Goal: Answer question/provide support

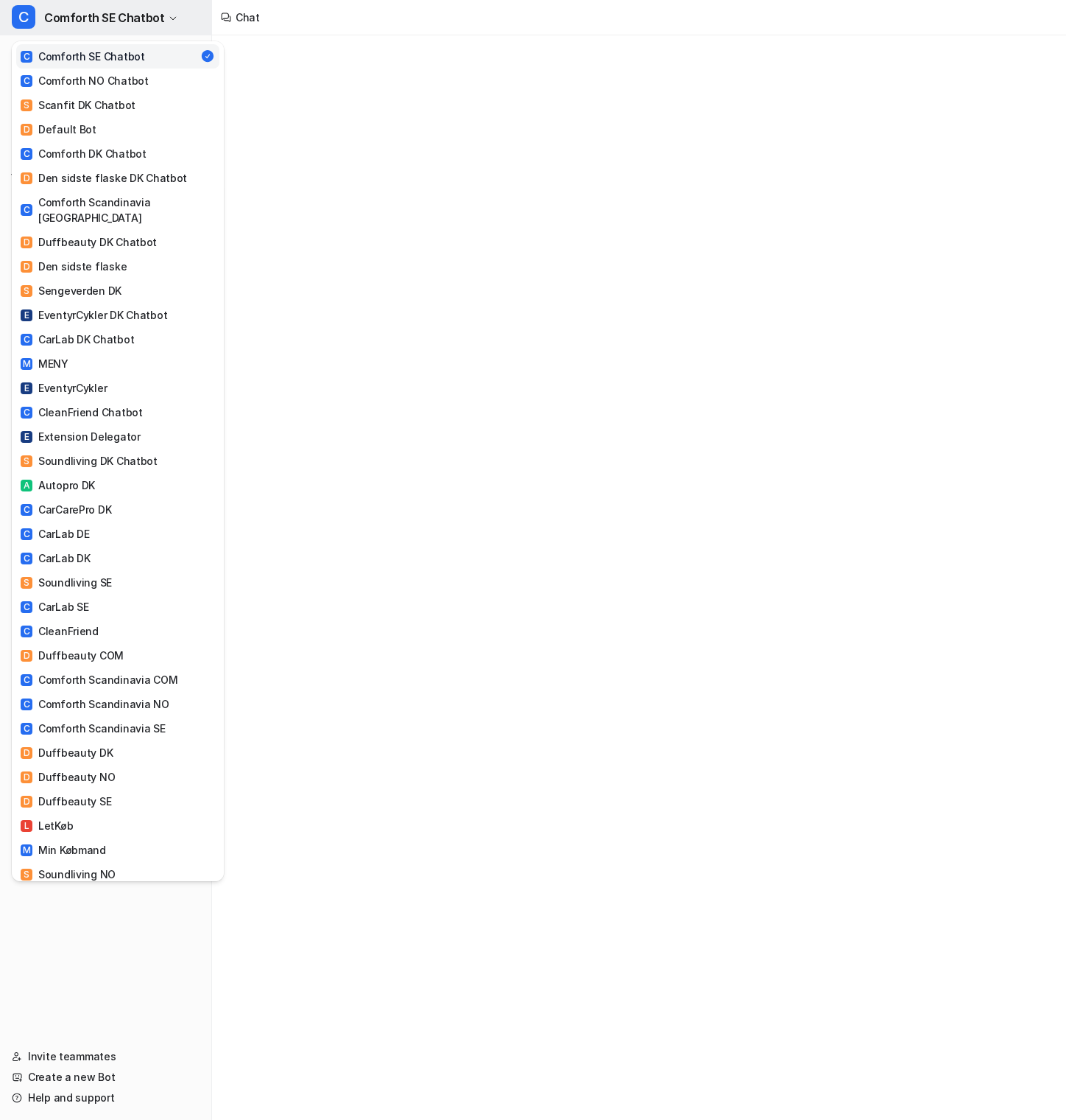
click at [123, 16] on span "Comforth SE Chatbot" at bounding box center [104, 18] width 120 height 20
type textarea "**********"
click at [136, 400] on link "C CleanFriend Chatbot" at bounding box center [117, 412] width 203 height 25
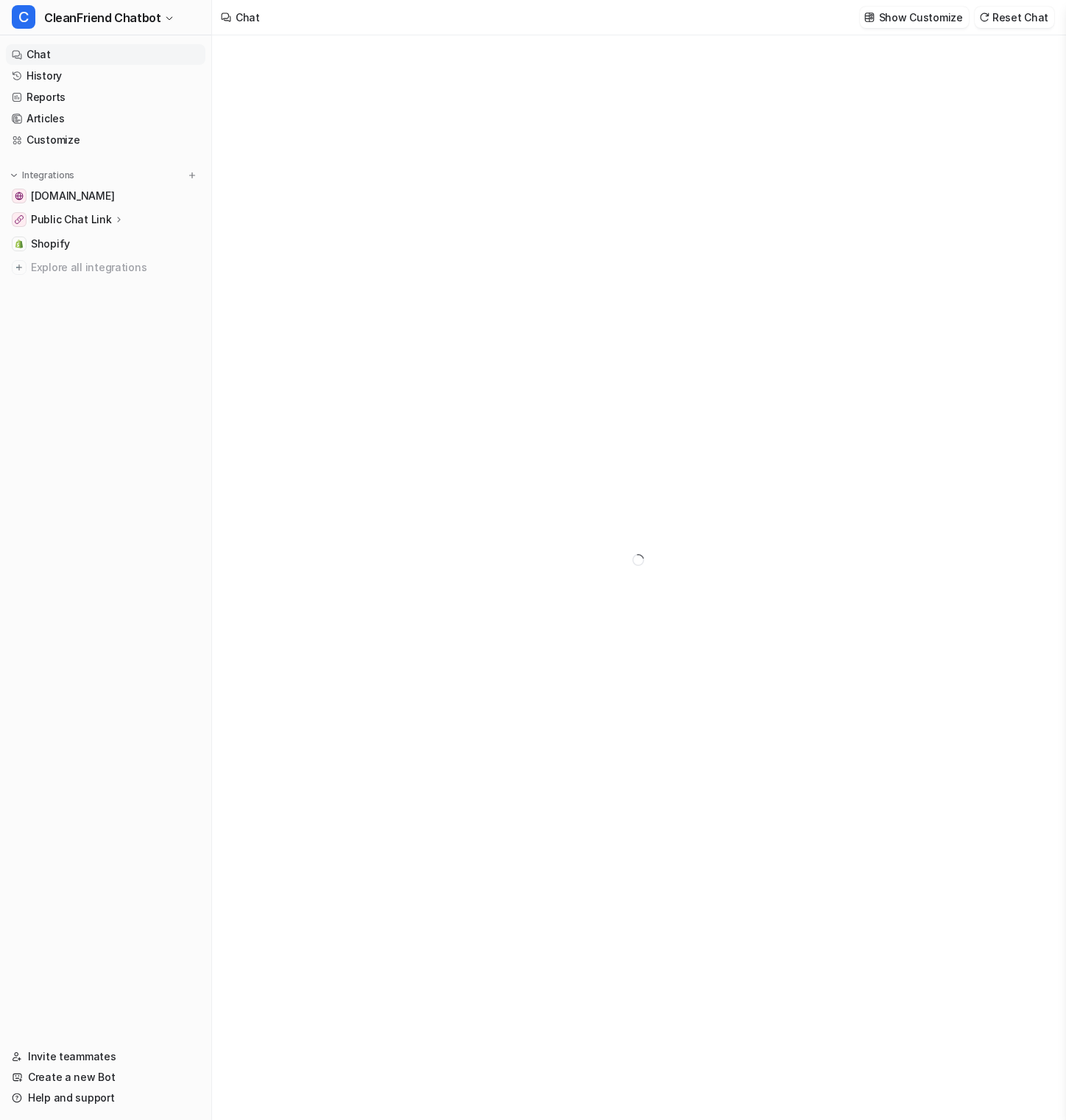
type textarea "**********"
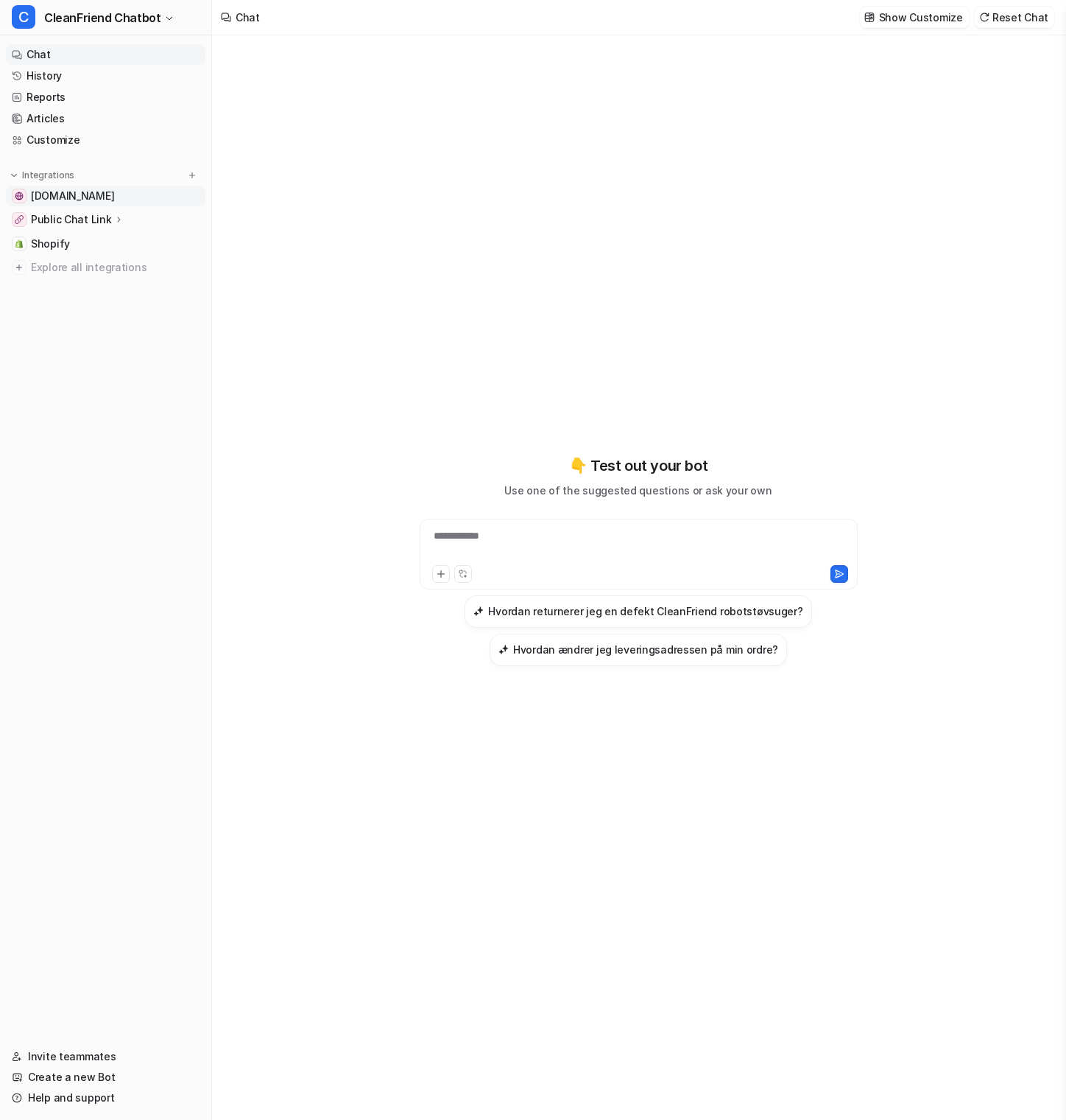
click at [69, 194] on span "[DOMAIN_NAME]" at bounding box center [72, 196] width 83 height 14
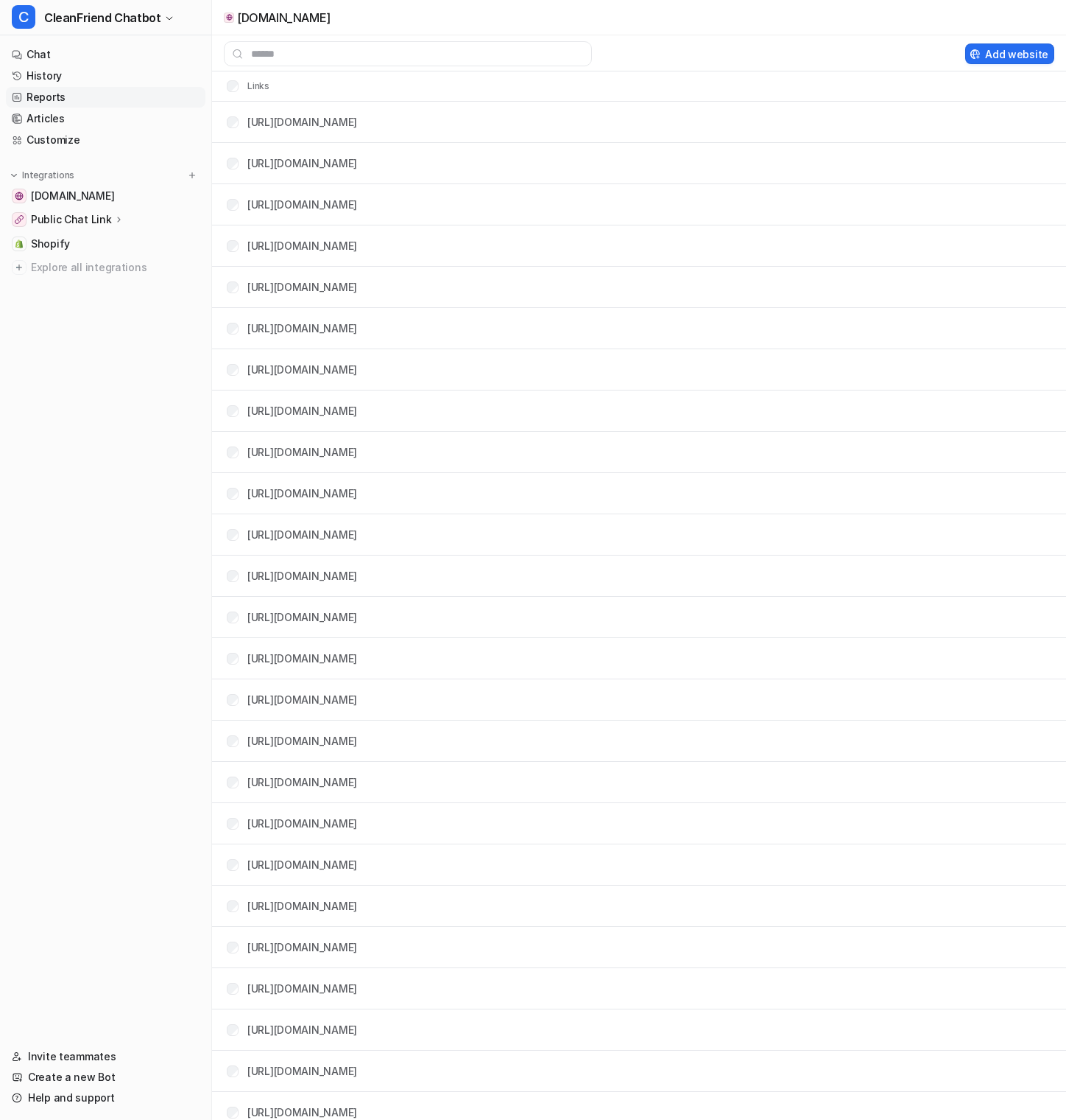
click at [68, 96] on link "Reports" at bounding box center [105, 97] width 200 height 20
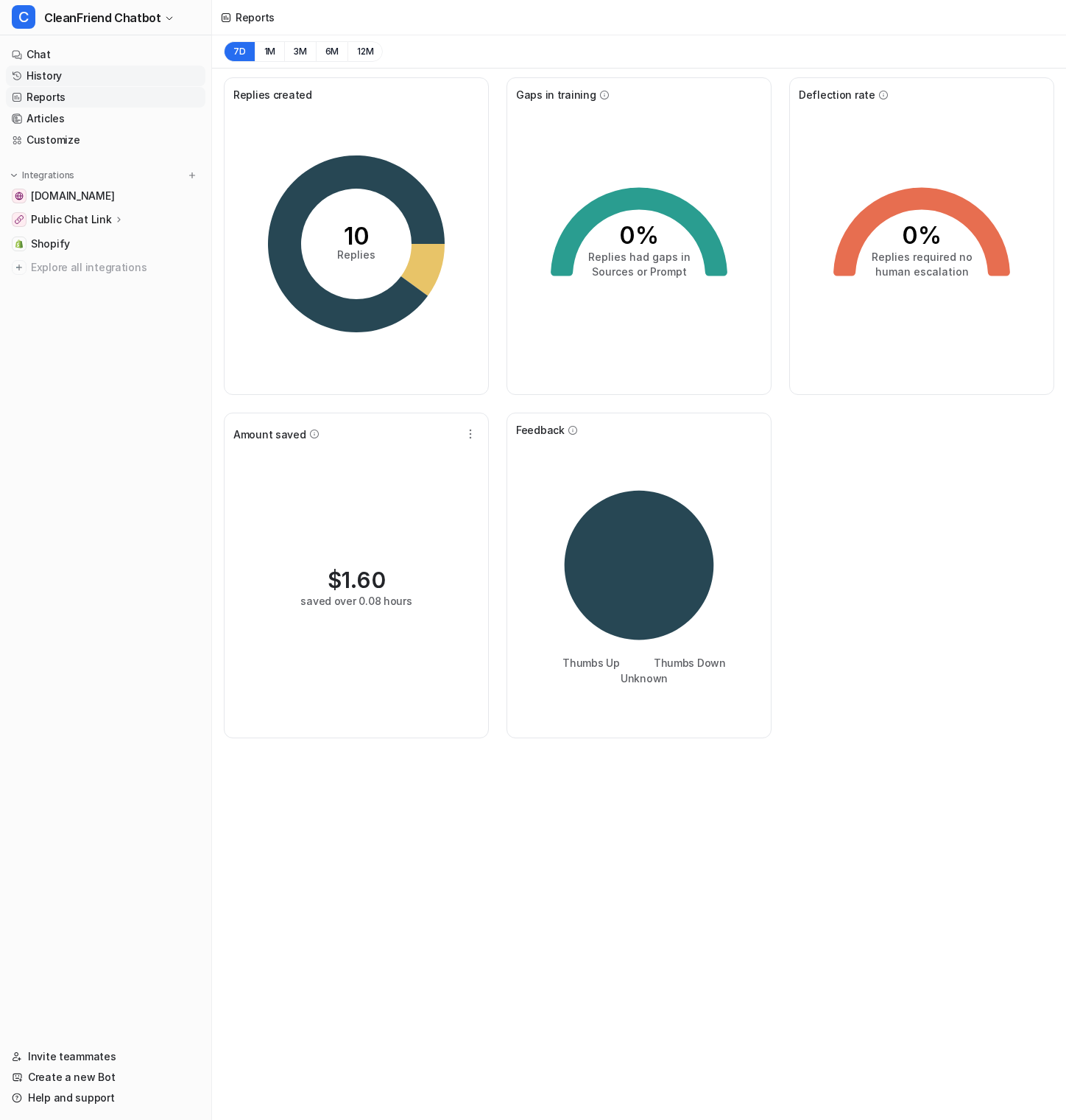
click at [88, 76] on link "History" at bounding box center [105, 76] width 200 height 20
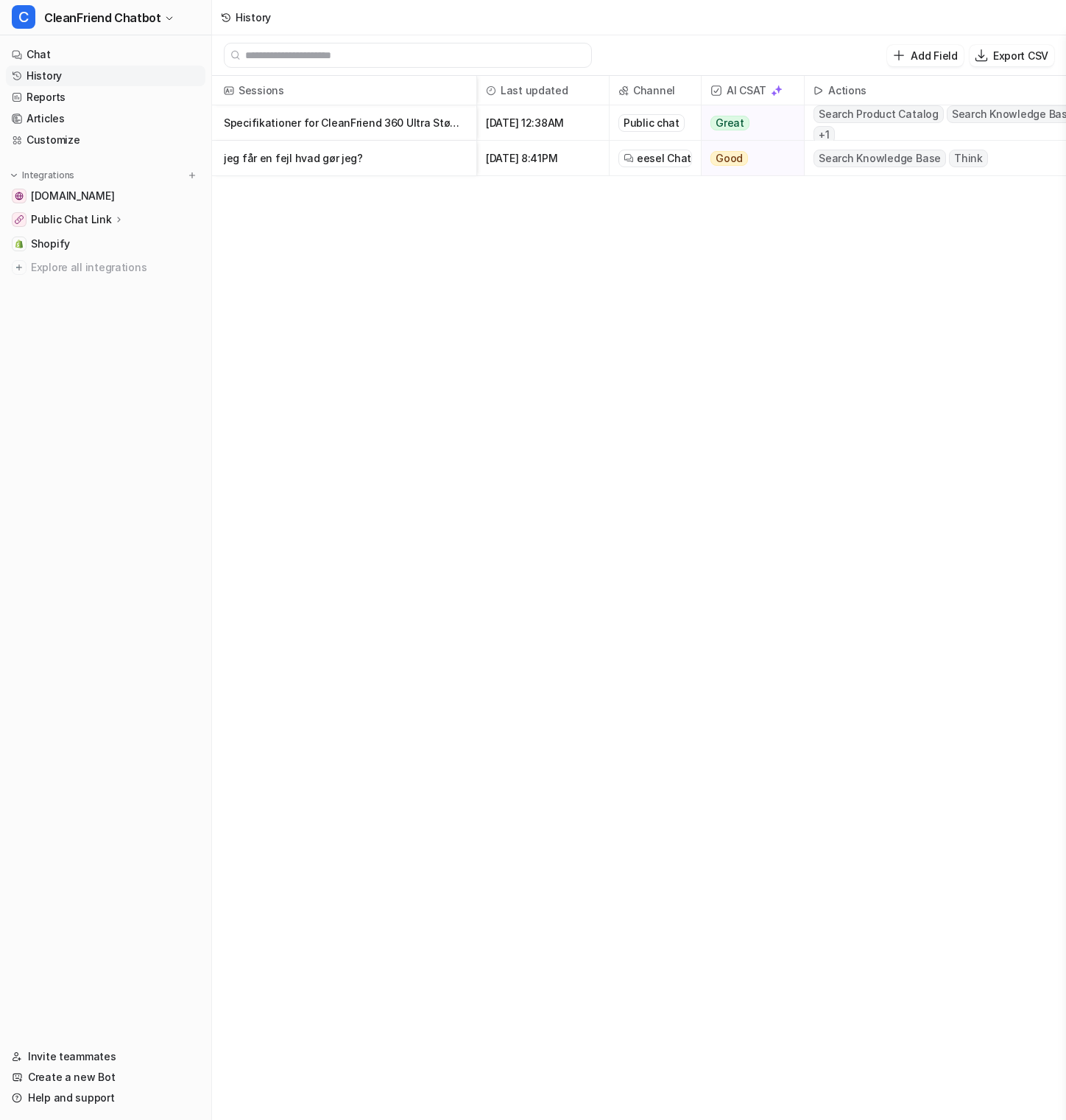
click at [419, 120] on p "Specifikationer for CleanFriend 360 Ultra Støvsuger" at bounding box center [344, 123] width 241 height 36
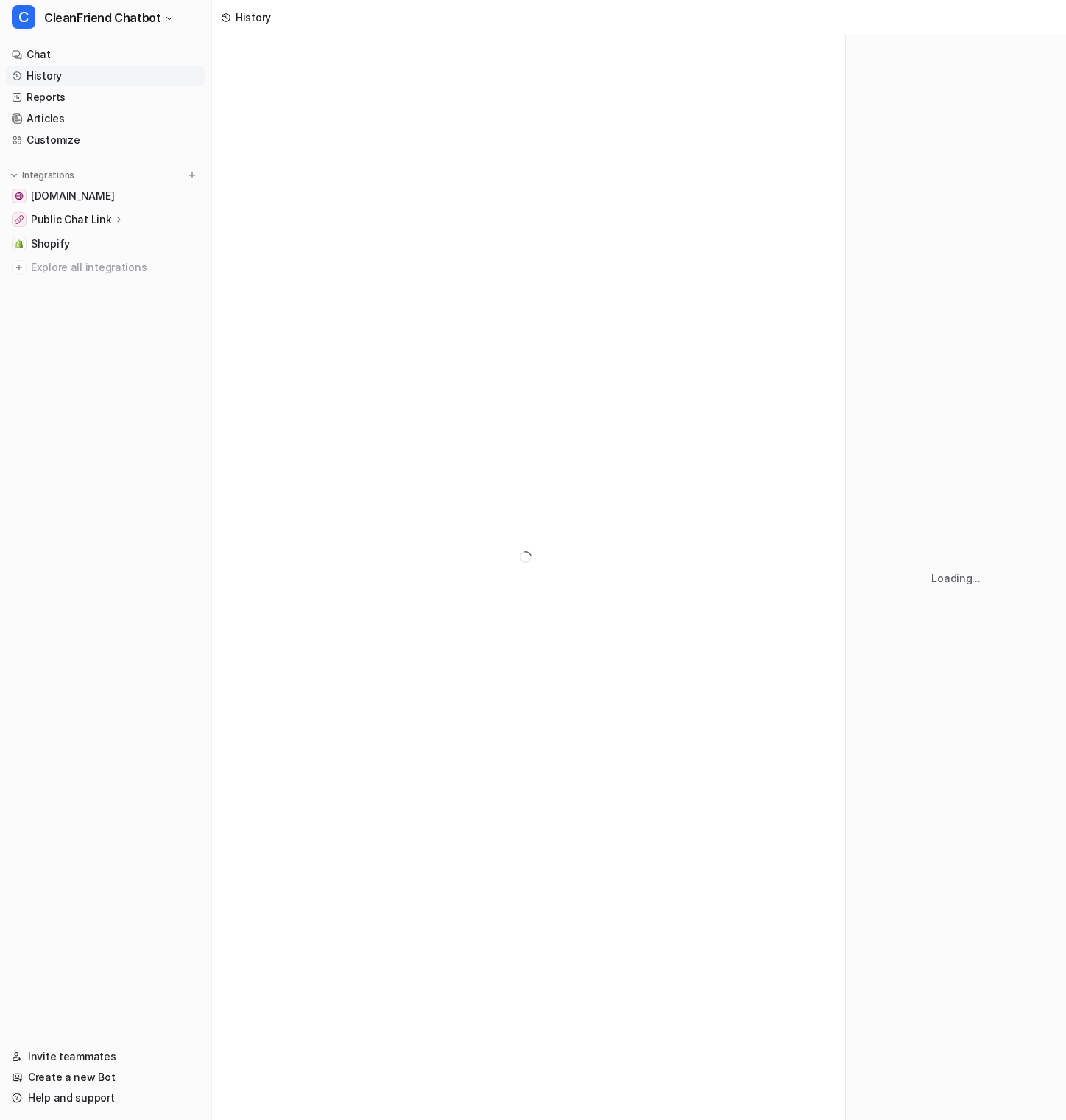
click at [437, 117] on div at bounding box center [528, 557] width 633 height 1043
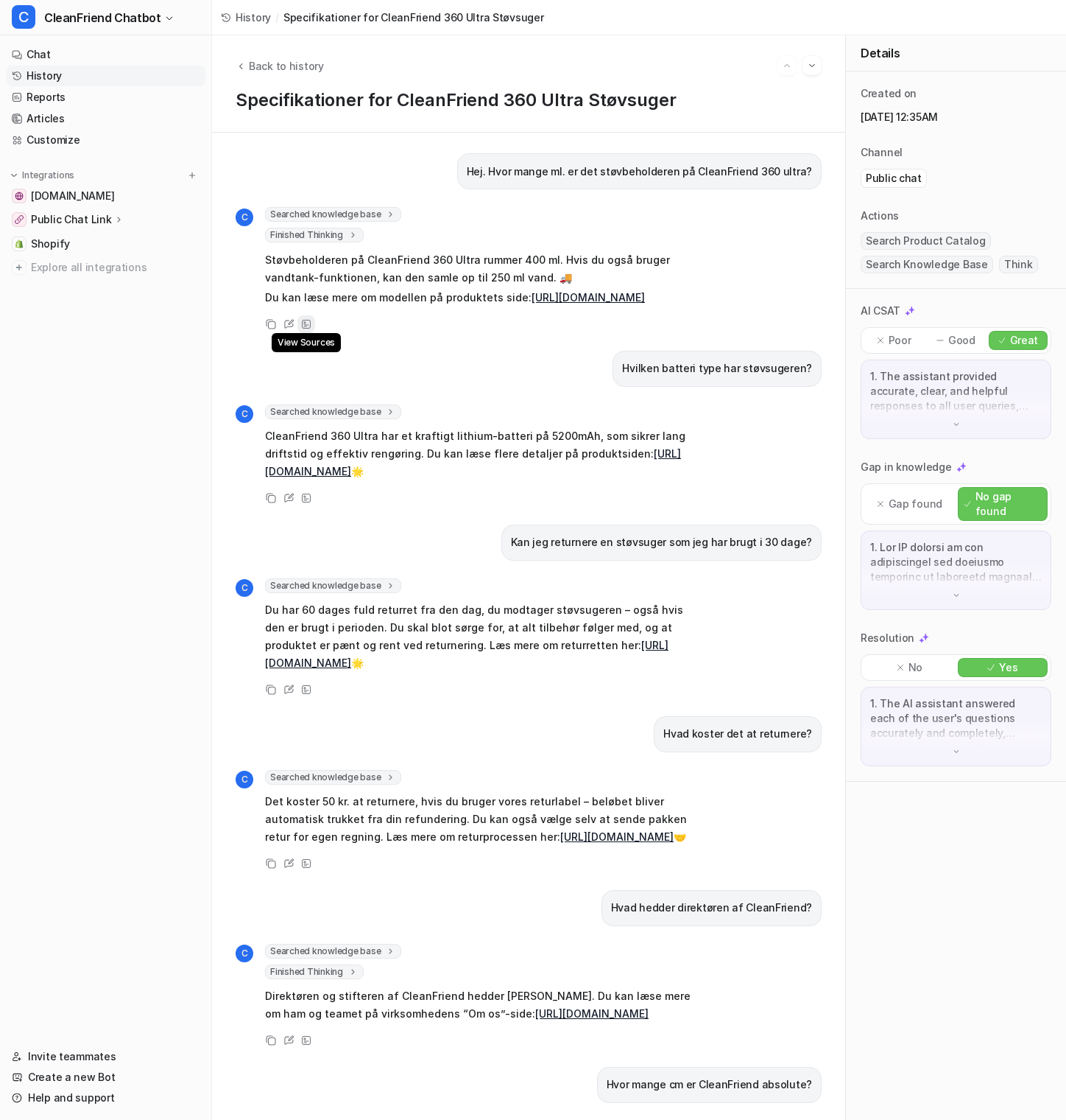
click at [311, 333] on div "View Sources" at bounding box center [306, 323] width 18 height 18
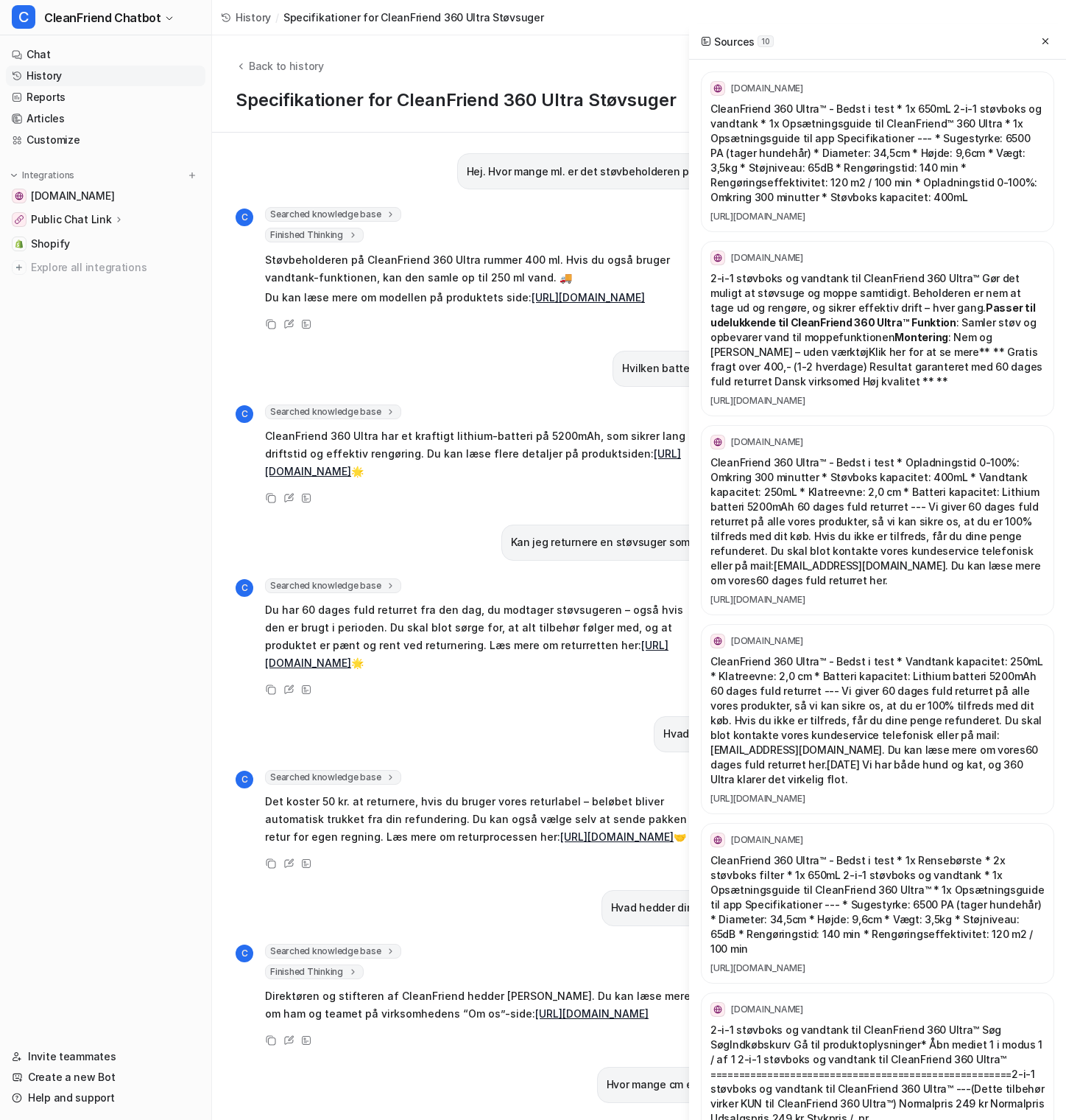
scroll to position [690, 0]
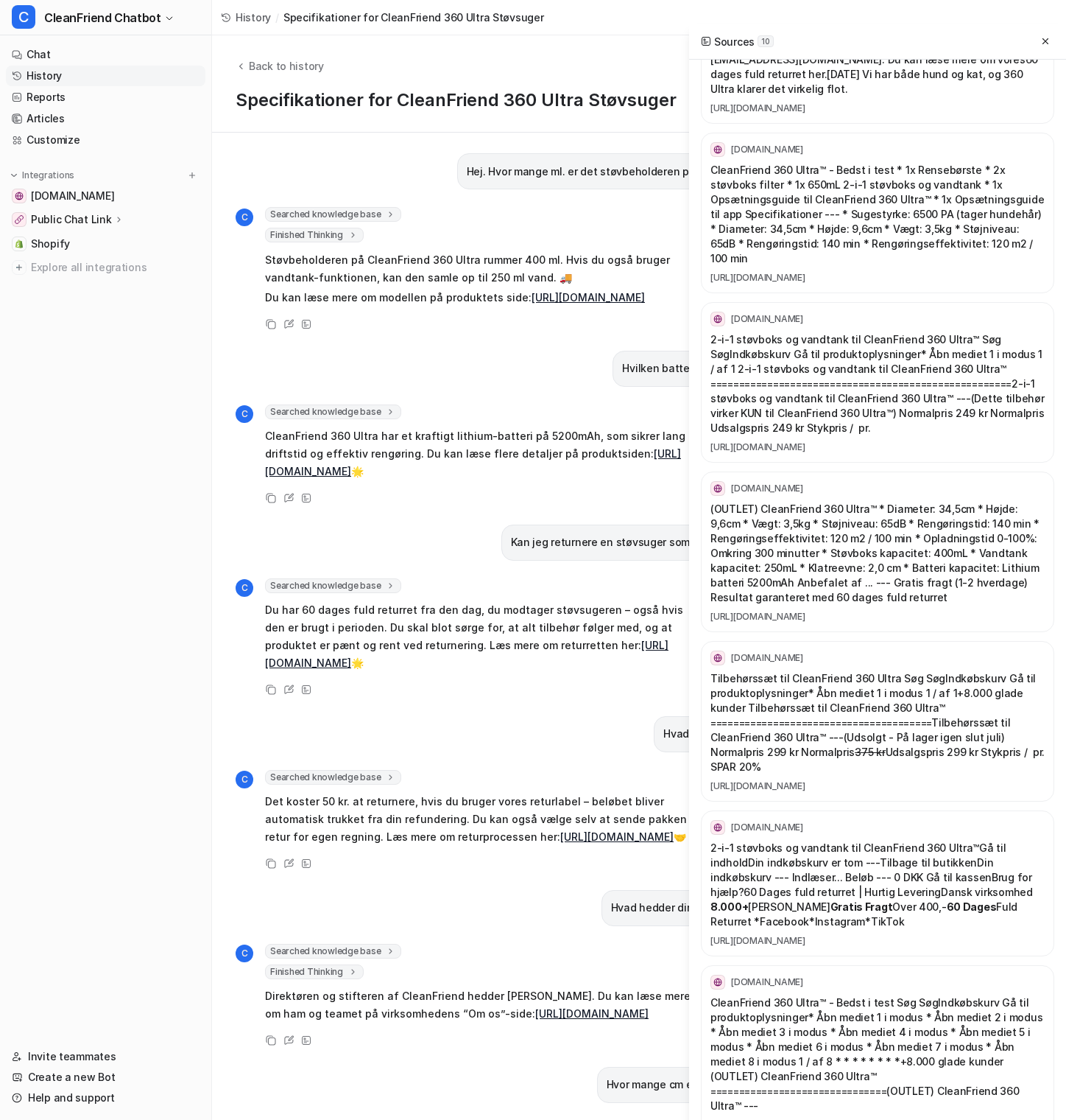
click at [479, 911] on div "Hej. Hvor mange ml. er det støvbeholderen på CleanFriend 360 ultra? C Searched …" at bounding box center [528, 626] width 586 height 946
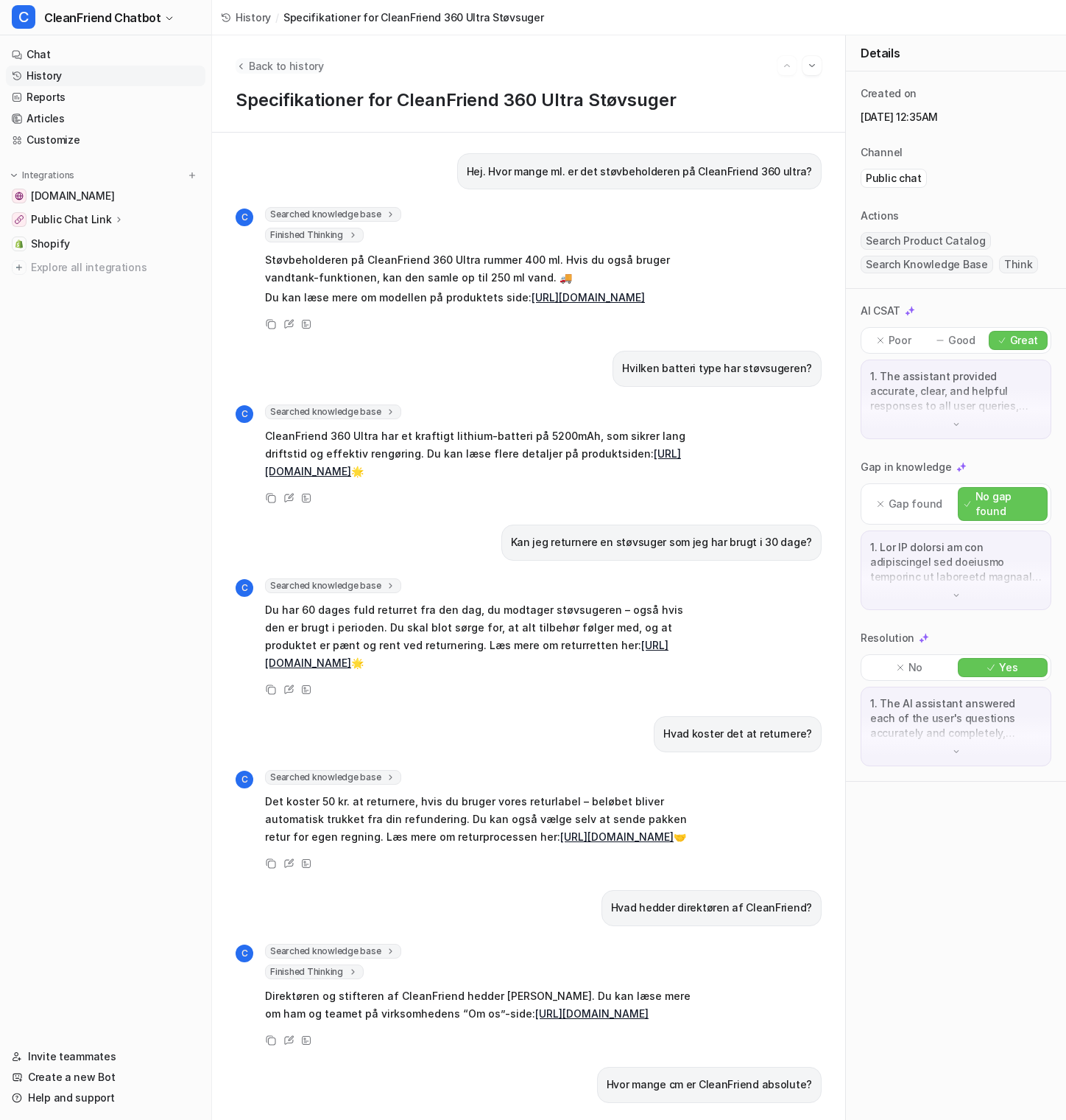
click at [259, 63] on span "Back to history" at bounding box center [287, 66] width 75 height 15
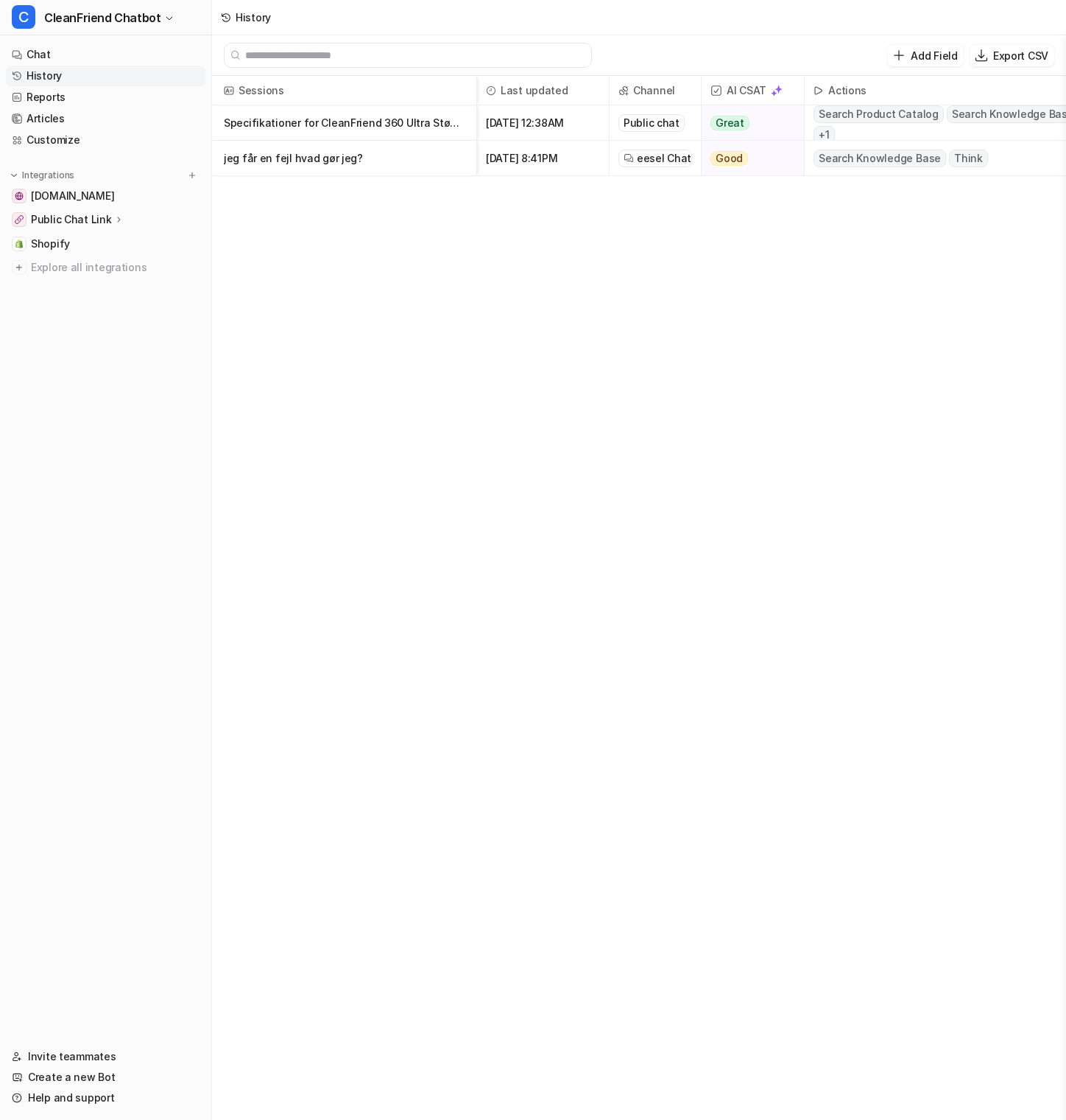
click at [305, 157] on p "jeg får en fejl hvad gør jeg?" at bounding box center [344, 158] width 241 height 36
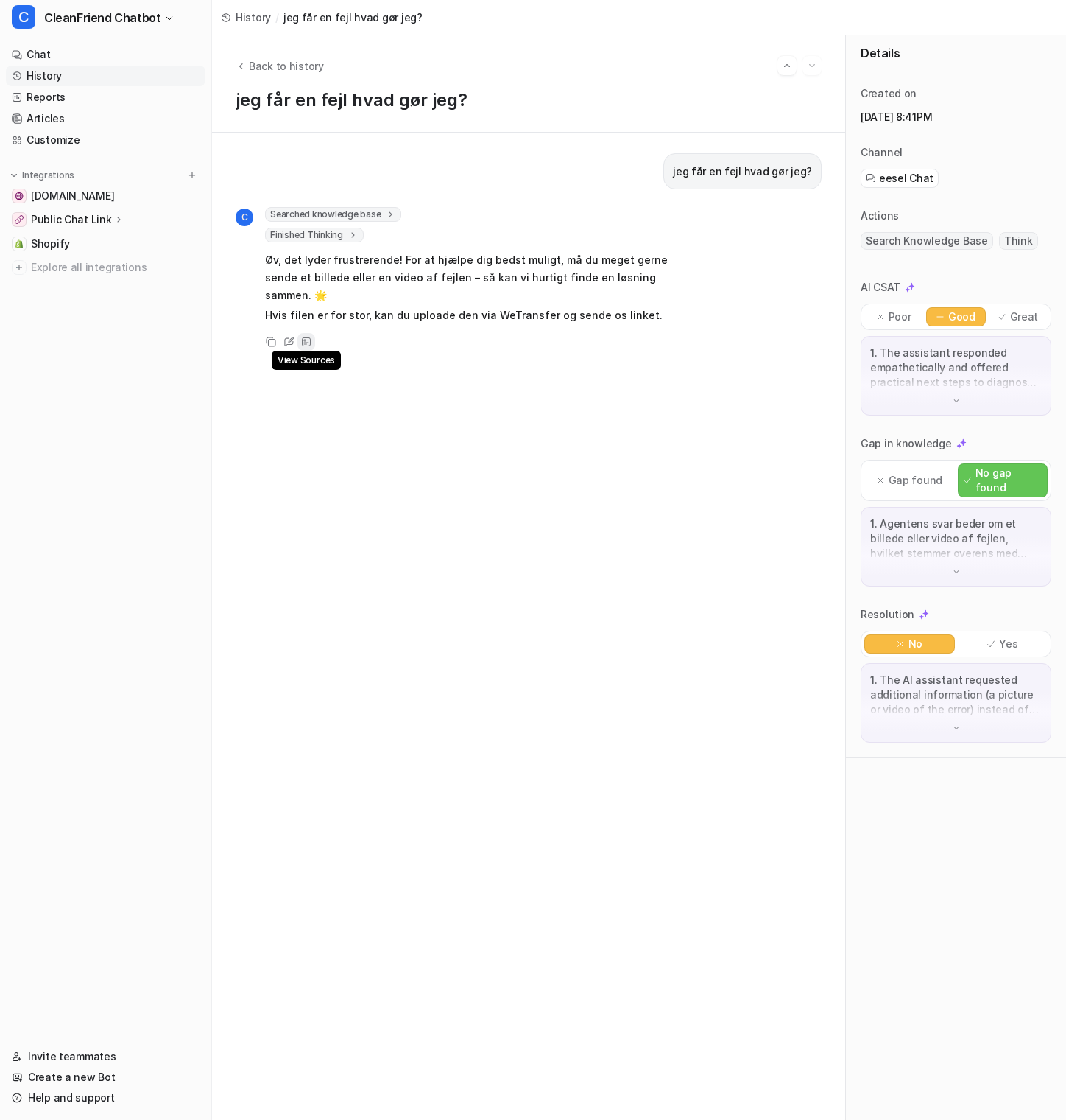
click at [310, 337] on icon at bounding box center [306, 342] width 10 height 10
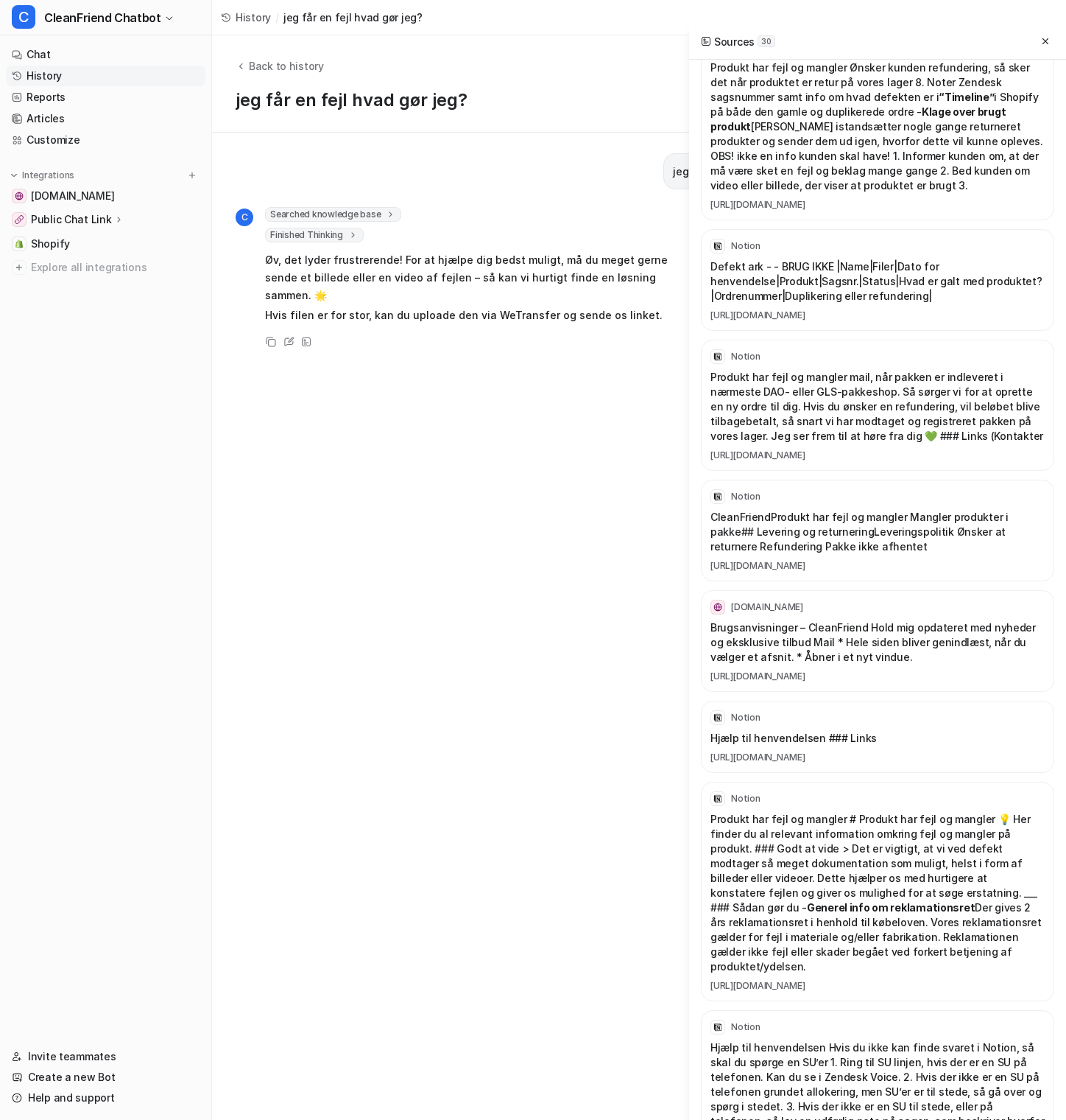
scroll to position [3787, 0]
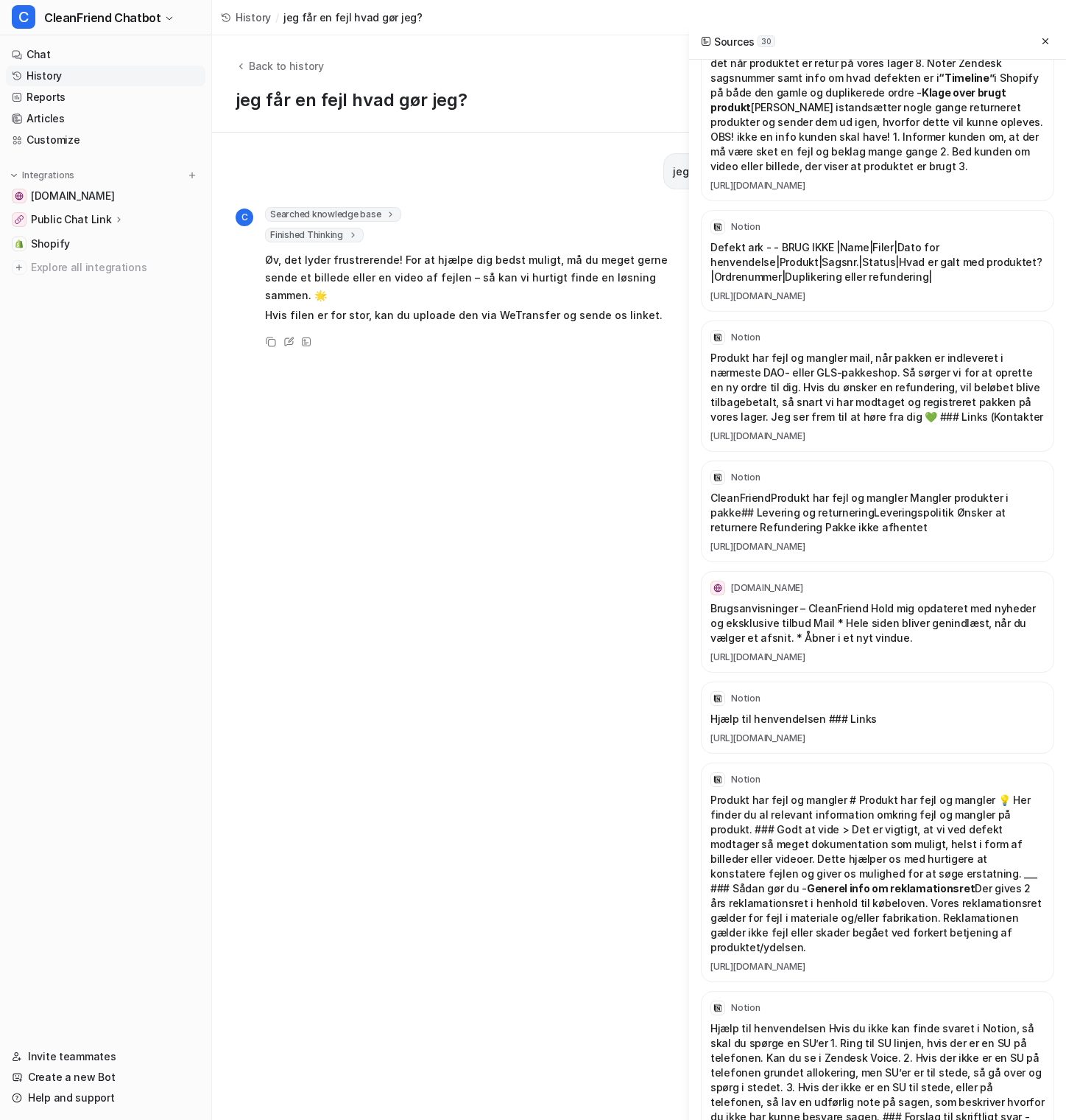
click at [609, 453] on div "jeg får en fejl hvad gør jeg? C Searched knowledge base search_queries : [ "fej…" at bounding box center [528, 626] width 586 height 946
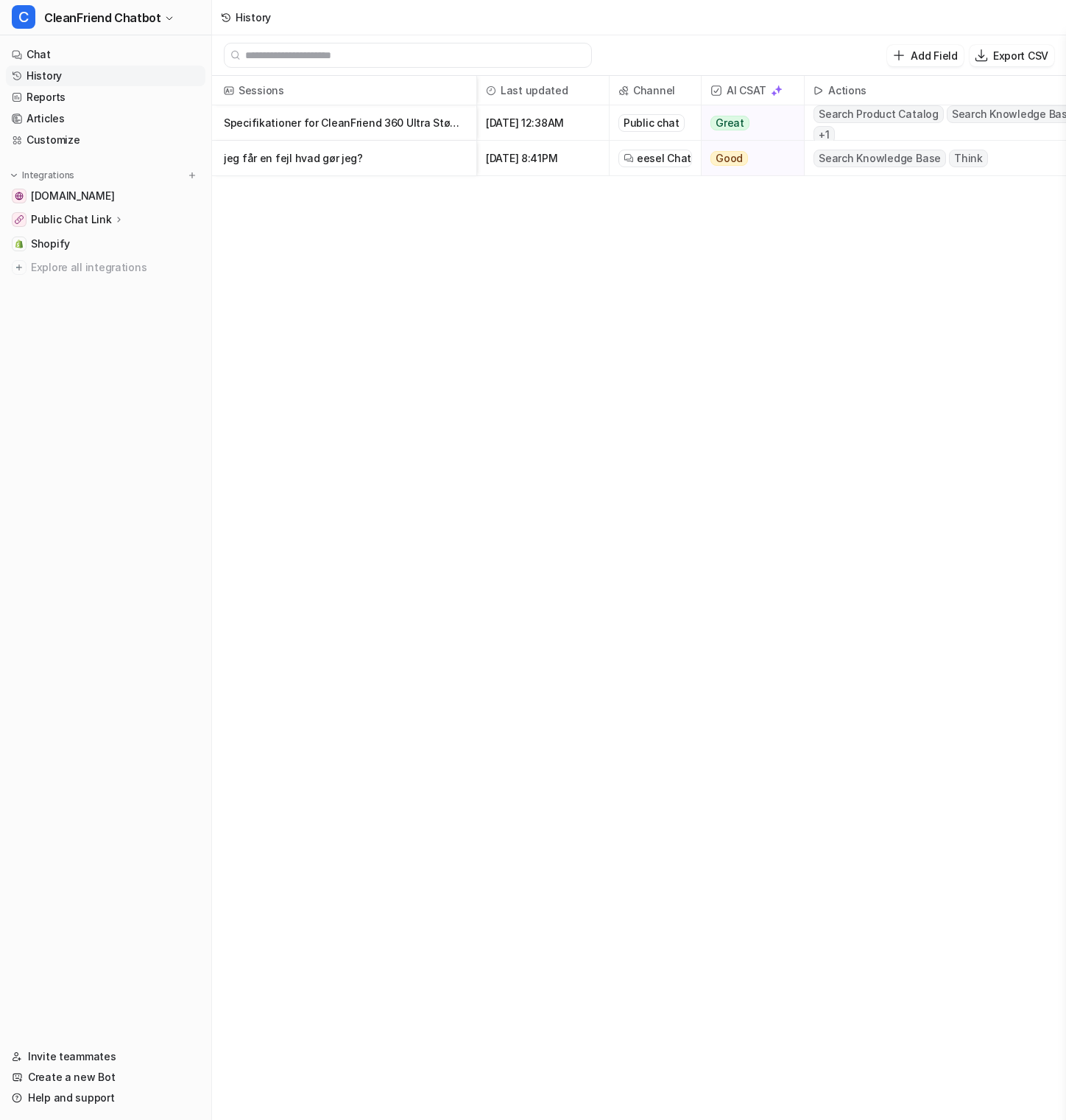
click at [359, 118] on p "Specifikationer for CleanFriend 360 Ultra Støvsuger" at bounding box center [344, 123] width 241 height 36
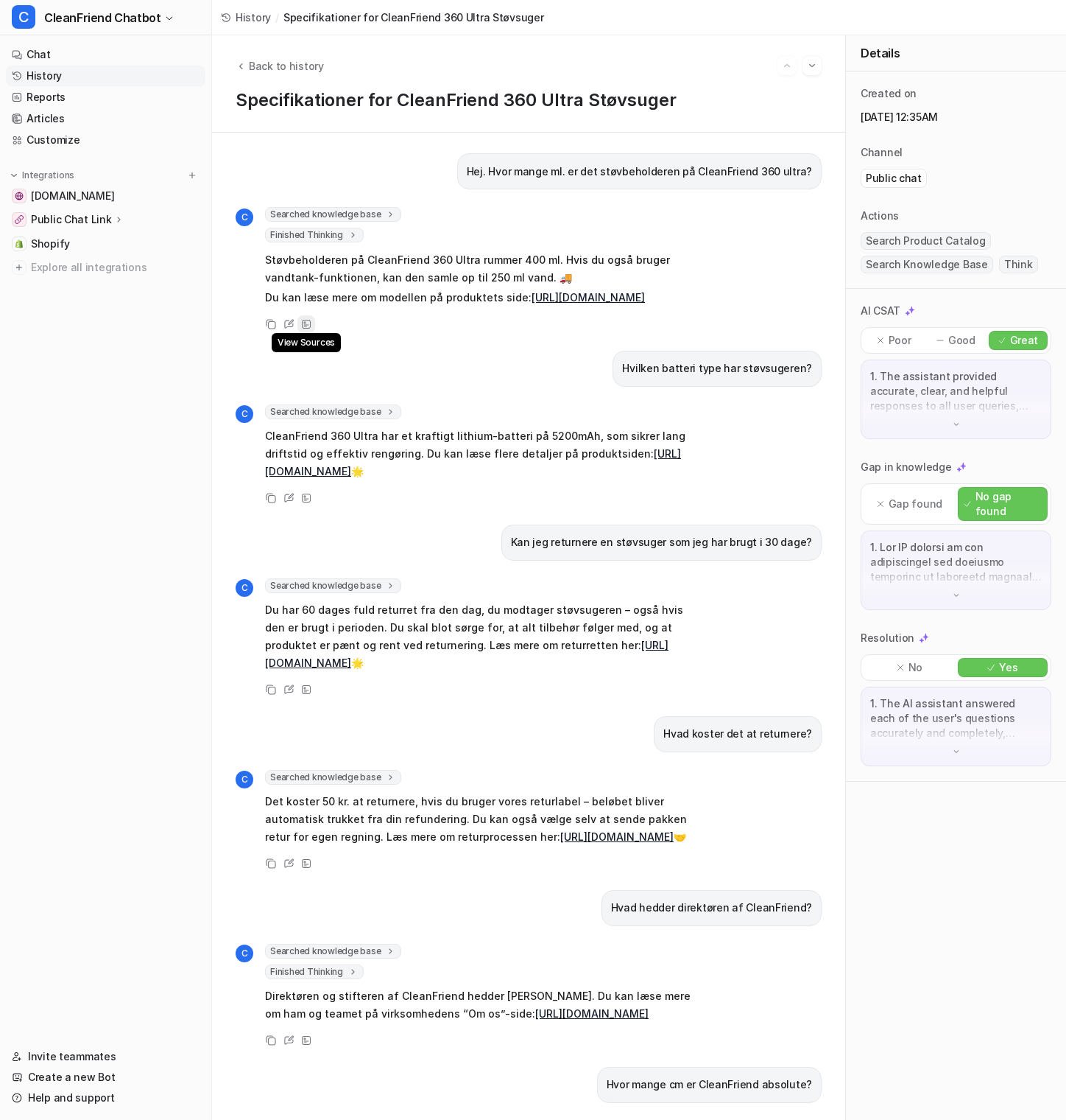
click at [310, 329] on icon at bounding box center [306, 324] width 9 height 9
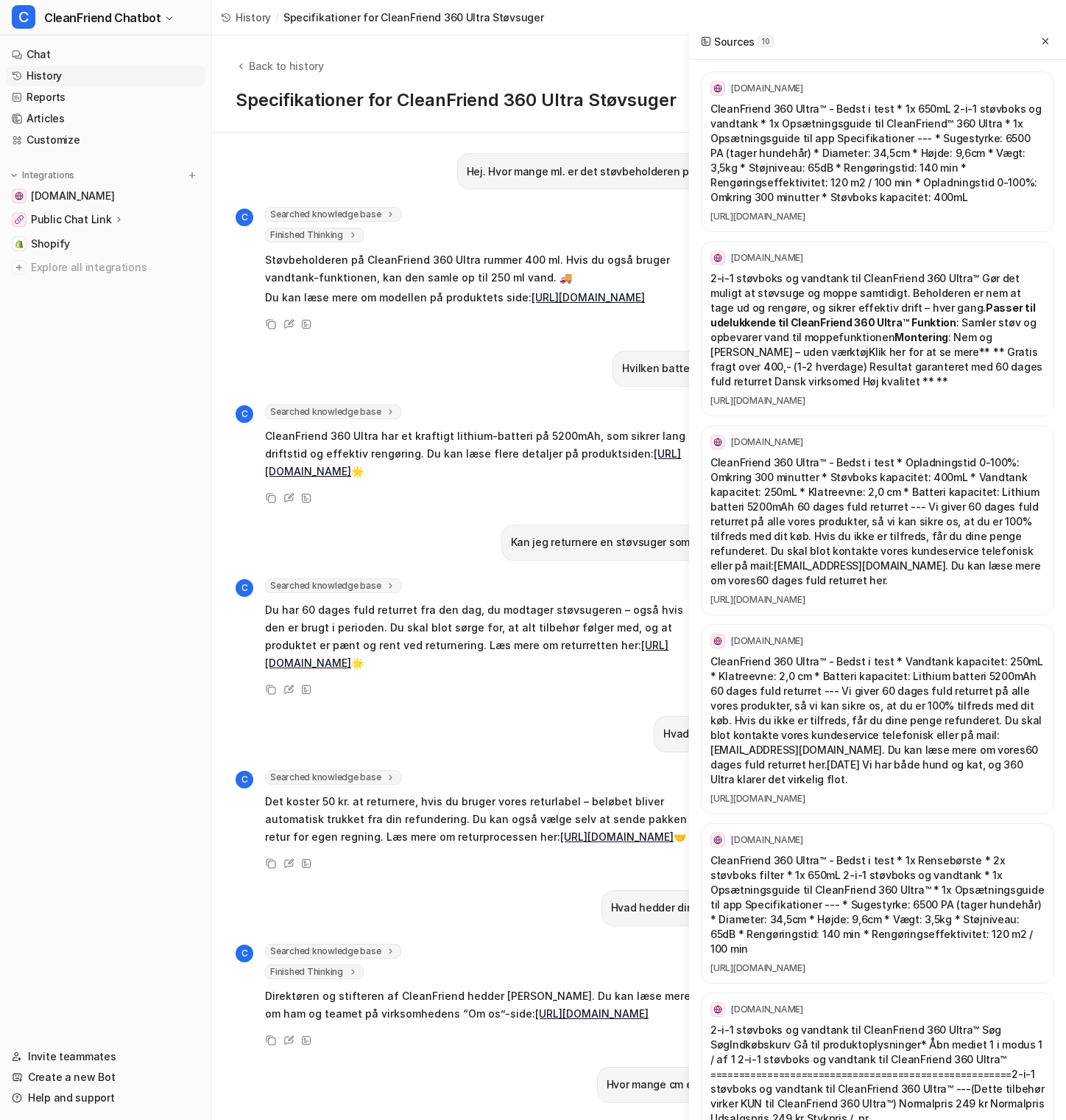
scroll to position [690, 0]
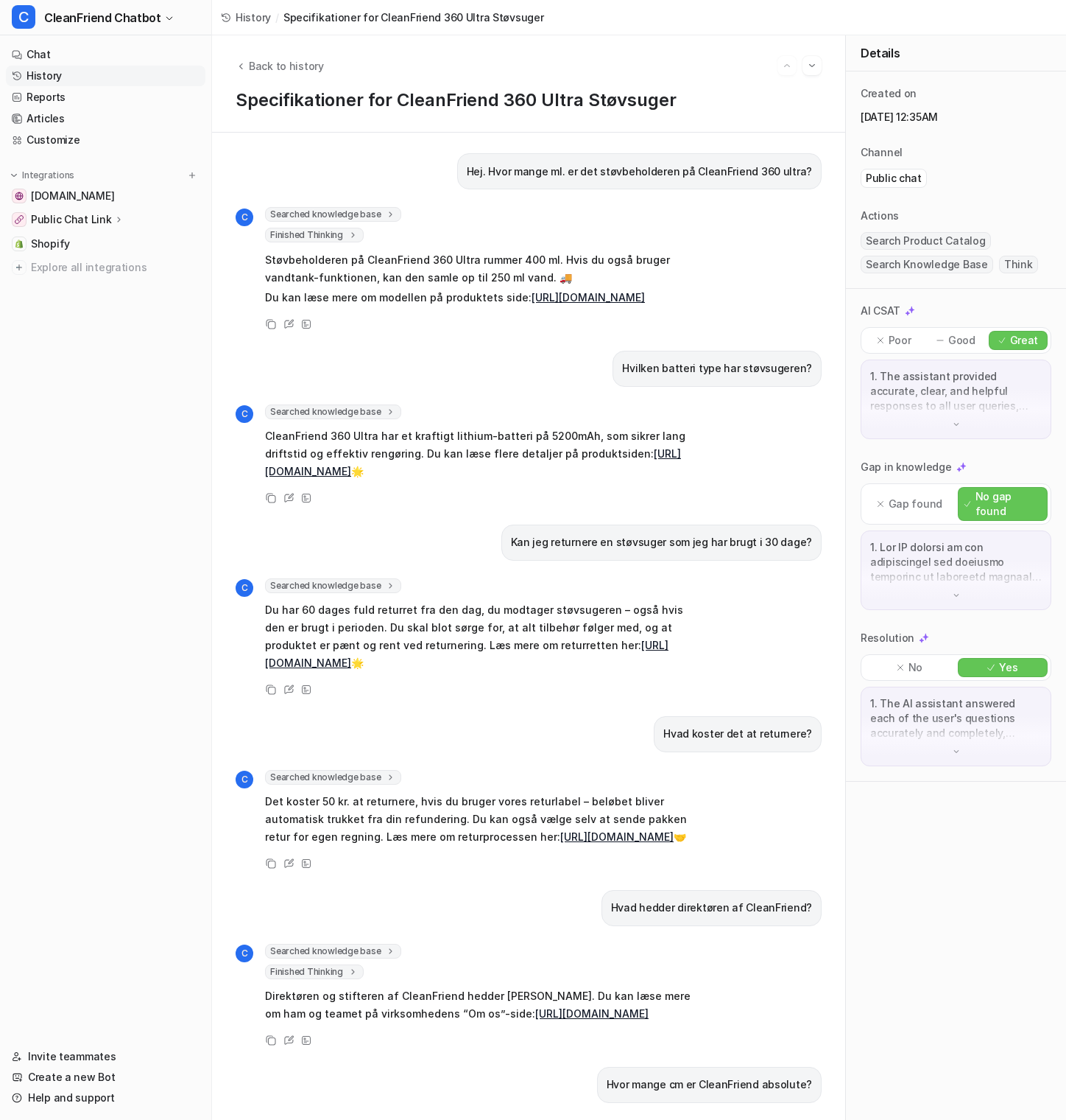
click at [438, 374] on div "Hvilken batteri type har støvsugeren?" at bounding box center [528, 369] width 586 height 36
click at [259, 70] on span "Back to history" at bounding box center [287, 66] width 75 height 15
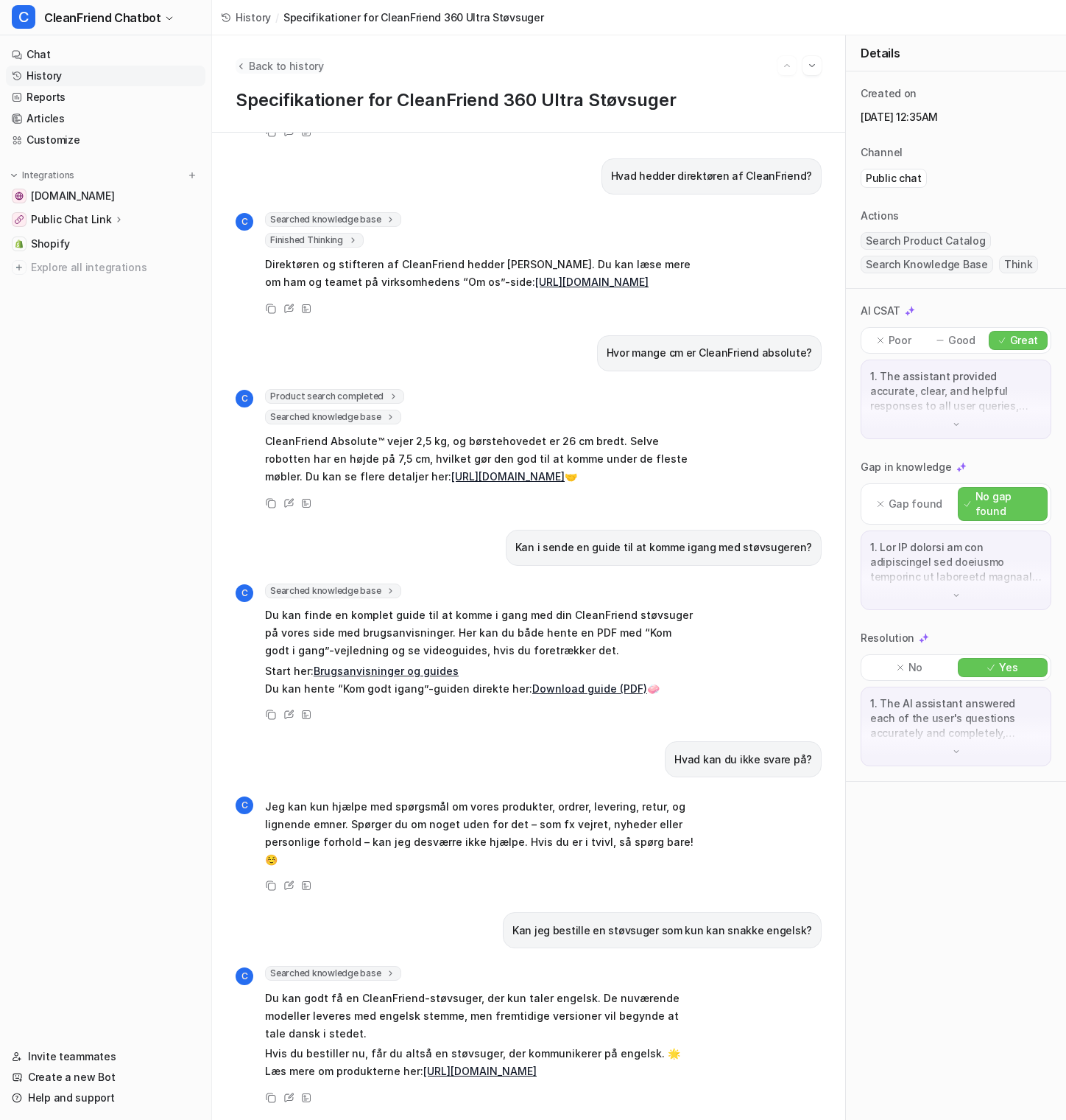
click at [258, 66] on span "Back to history" at bounding box center [287, 66] width 75 height 15
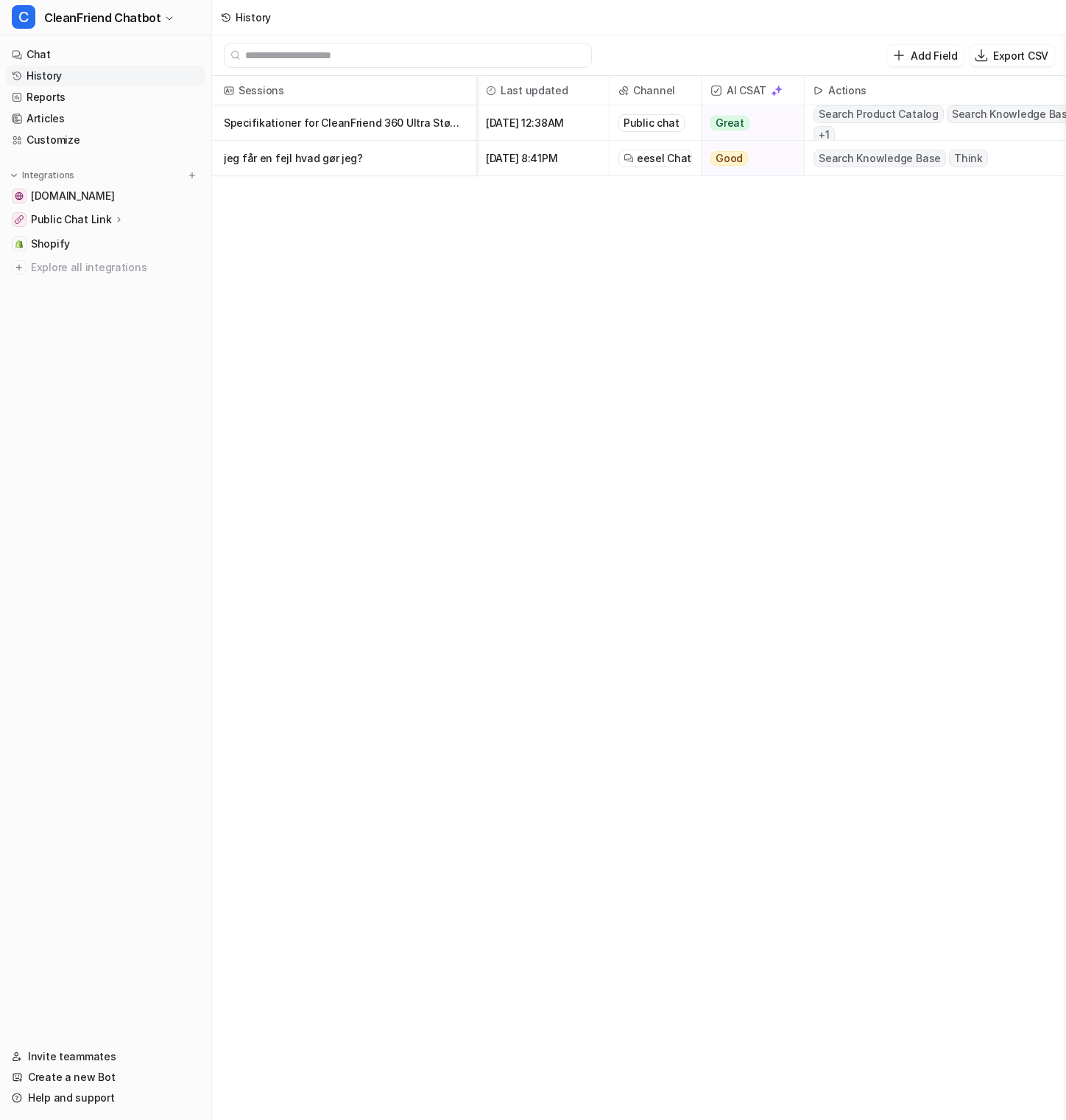
click at [364, 162] on p "jeg får en fejl hvad gør jeg?" at bounding box center [344, 158] width 241 height 36
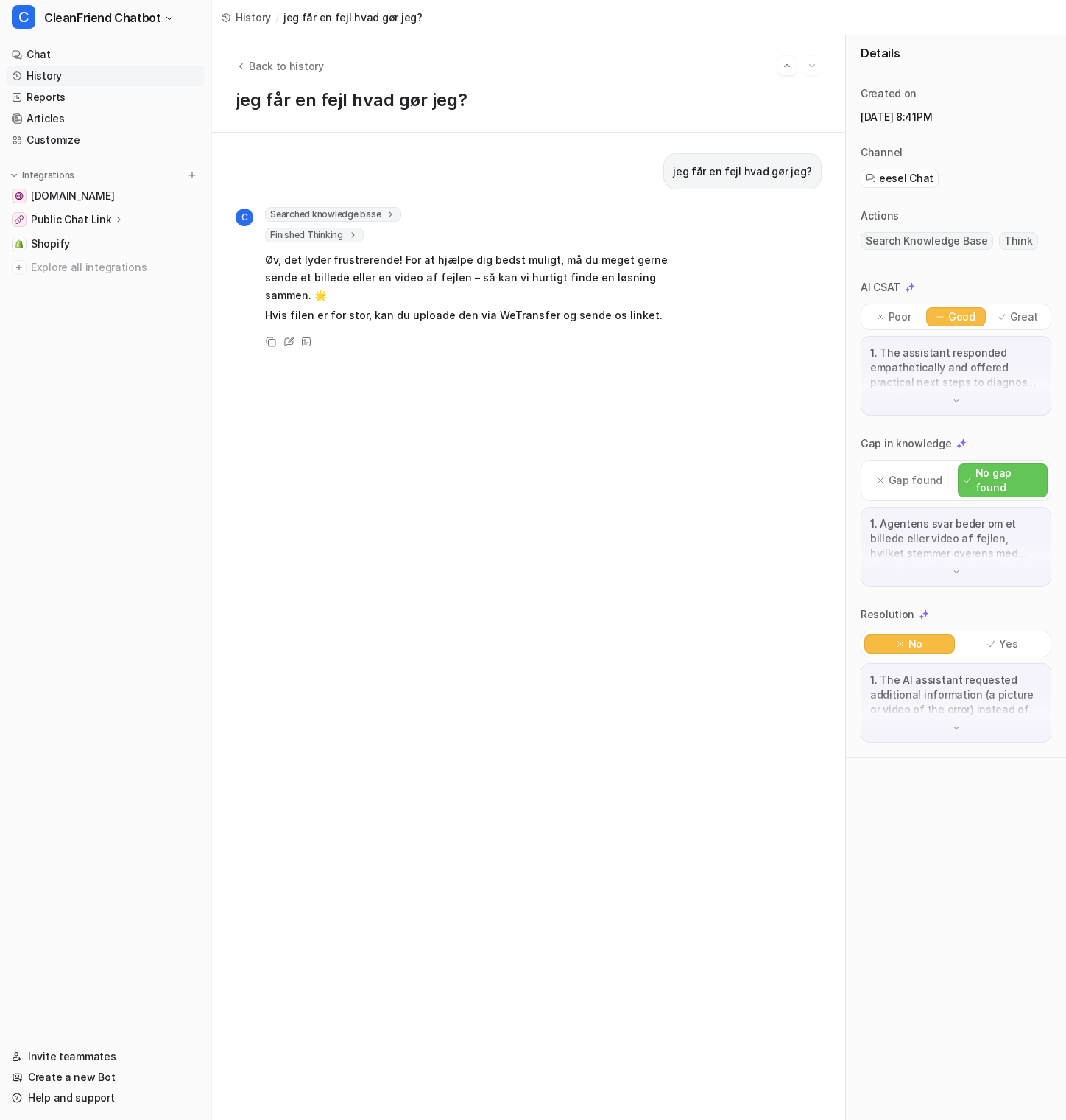
click at [347, 150] on div "jeg får en fejl hvad gør jeg? C Searched knowledge base search_queries : [ "fej…" at bounding box center [528, 626] width 633 height 987
drag, startPoint x: 815, startPoint y: 168, endPoint x: 682, endPoint y: 169, distance: 133.0
click at [682, 169] on div "jeg får en fejl hvad gør jeg?" at bounding box center [743, 171] width 158 height 36
copy p "jeg får en fejl hvad gør jeg?"
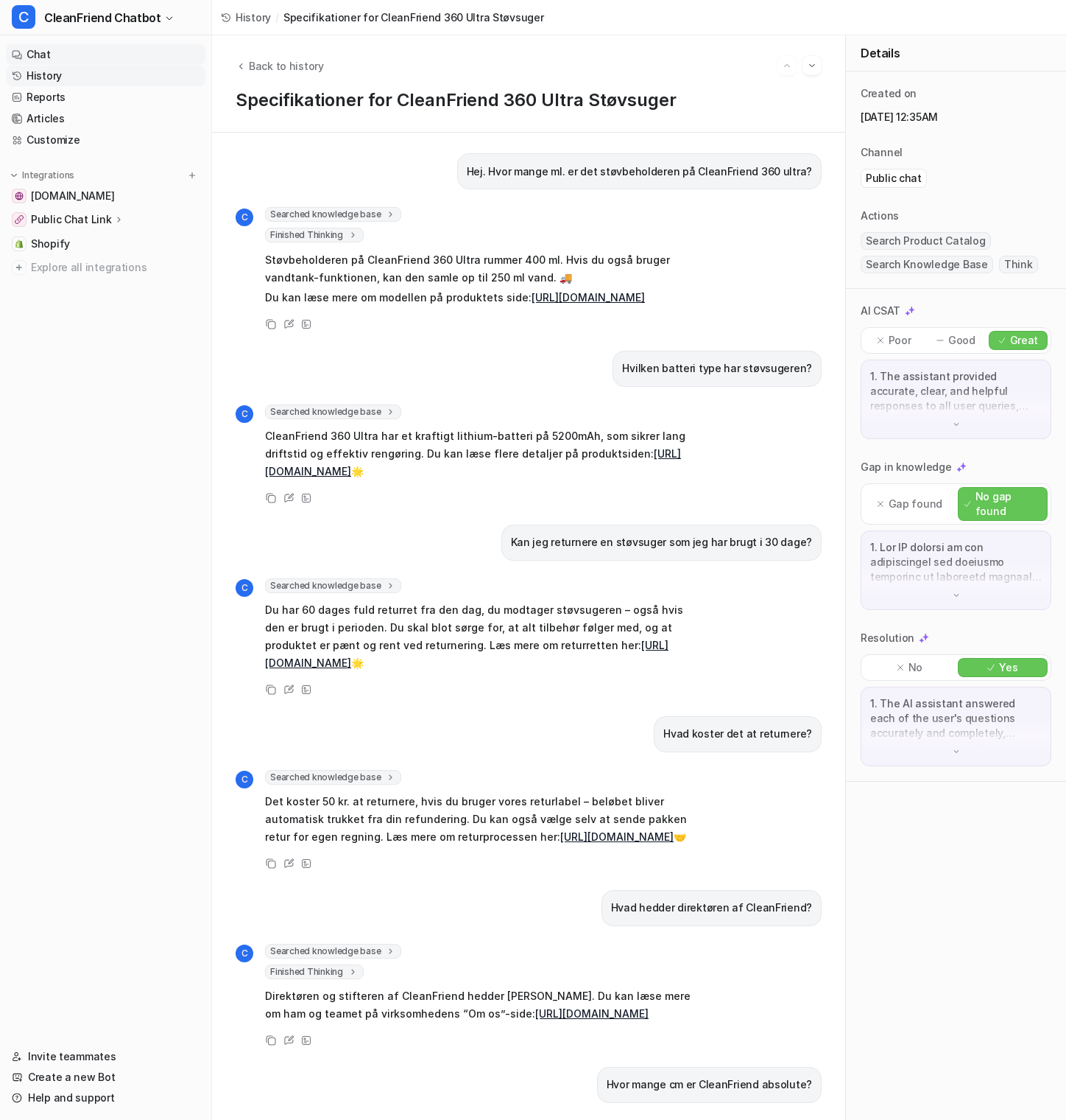
click at [88, 54] on link "Chat" at bounding box center [105, 54] width 200 height 20
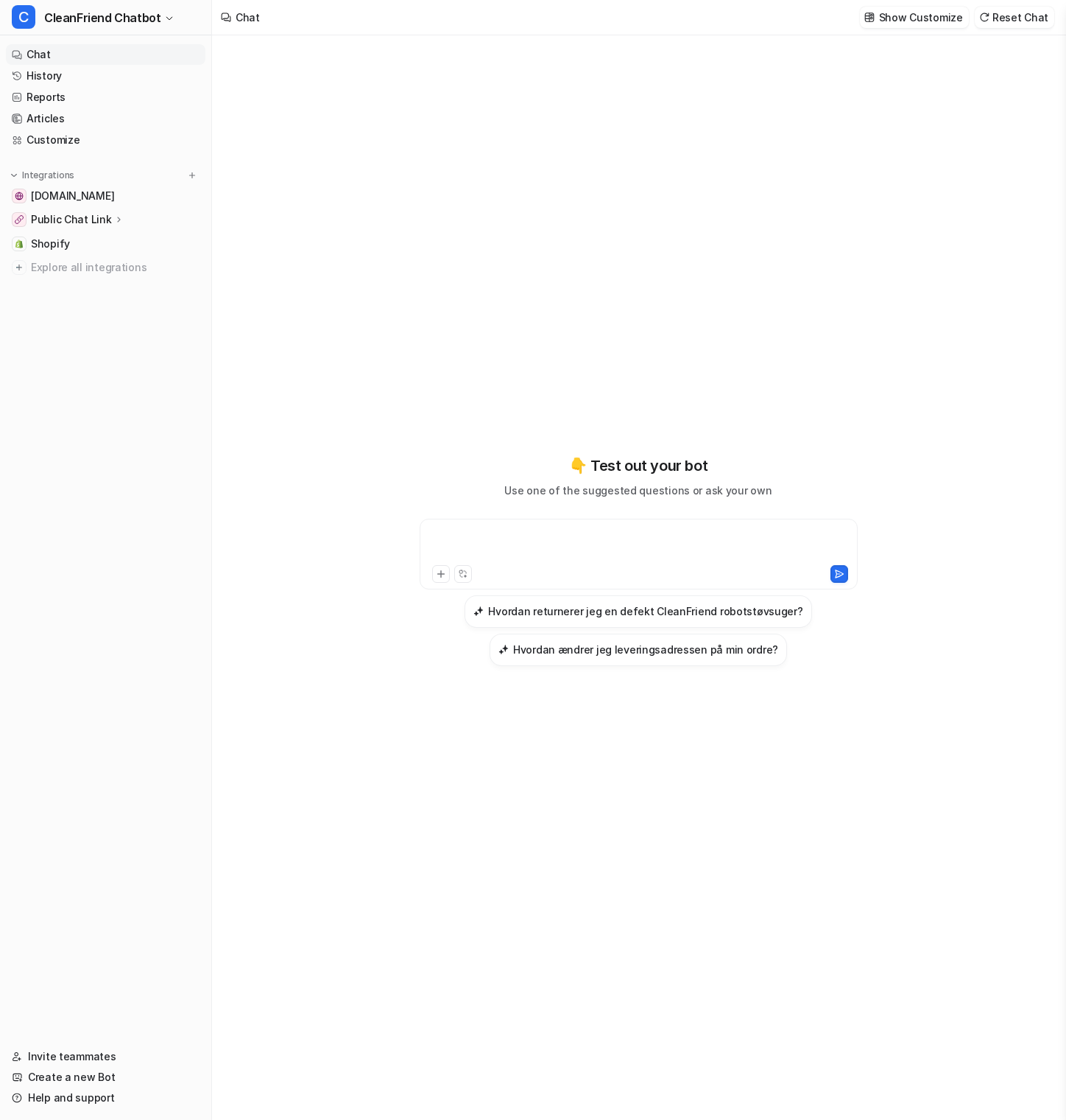
click at [504, 533] on div at bounding box center [639, 546] width 430 height 34
paste div
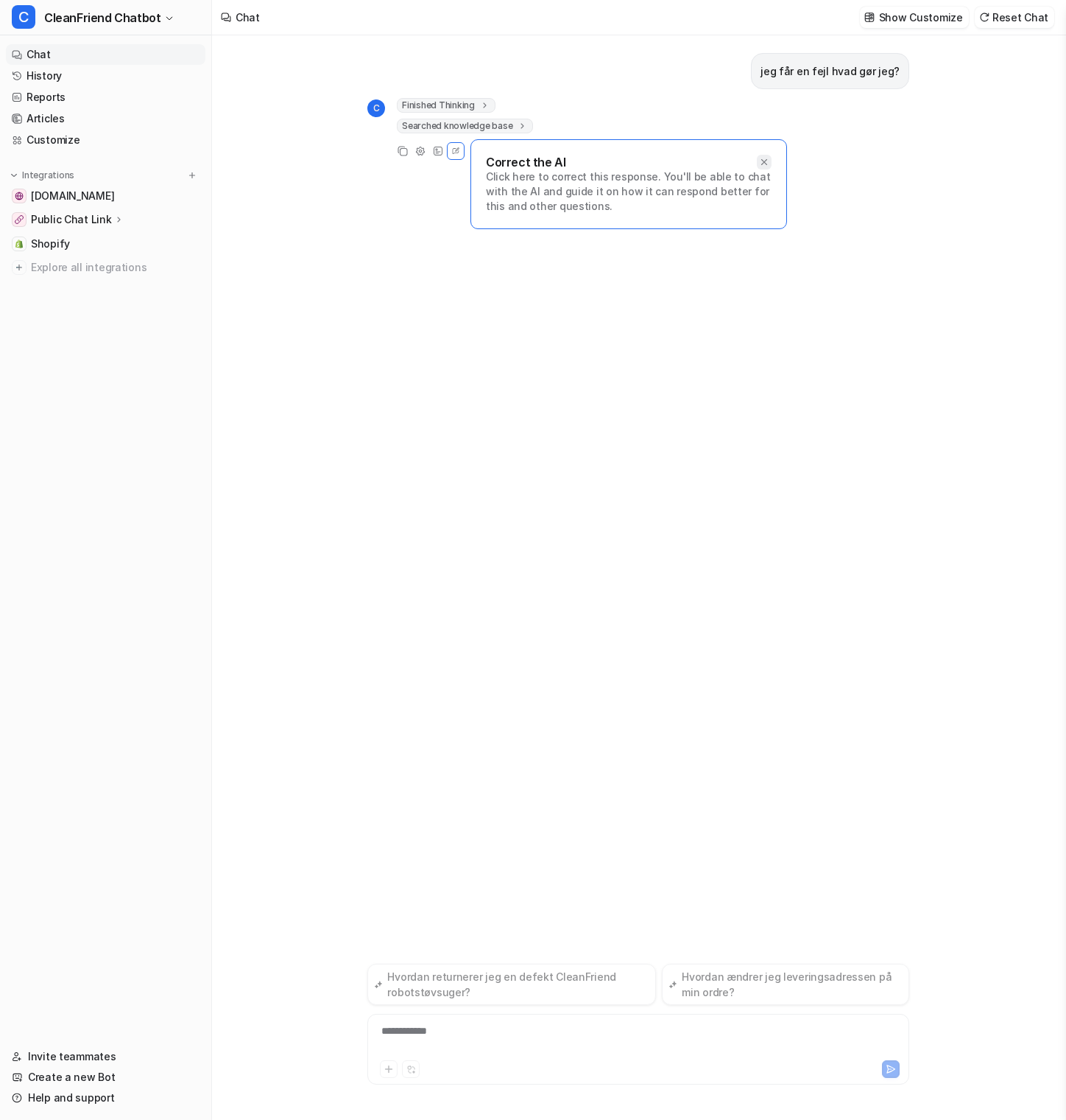
click at [768, 161] on icon at bounding box center [764, 162] width 10 height 10
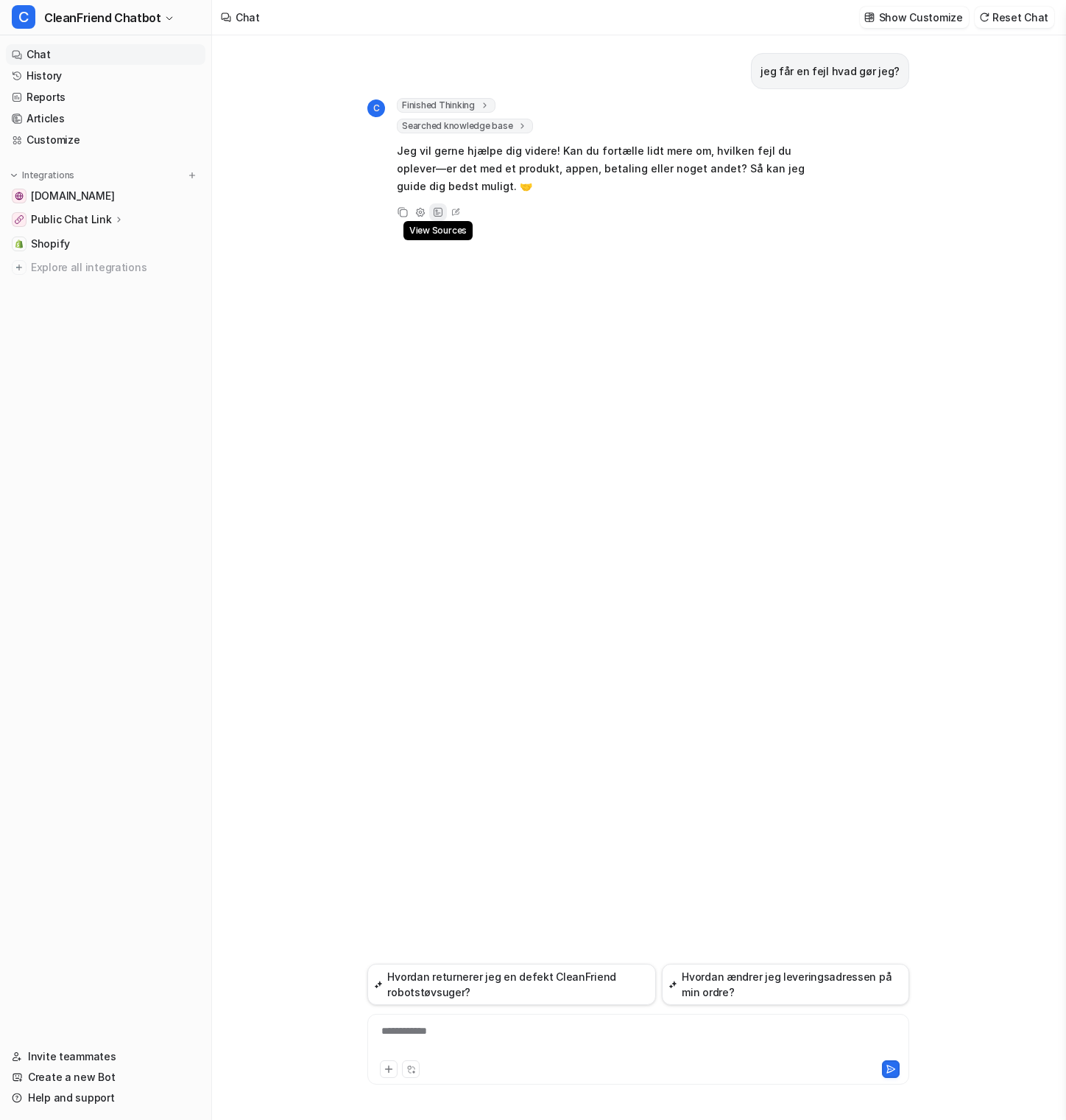
click at [444, 212] on div "View Sources" at bounding box center [438, 212] width 18 height 18
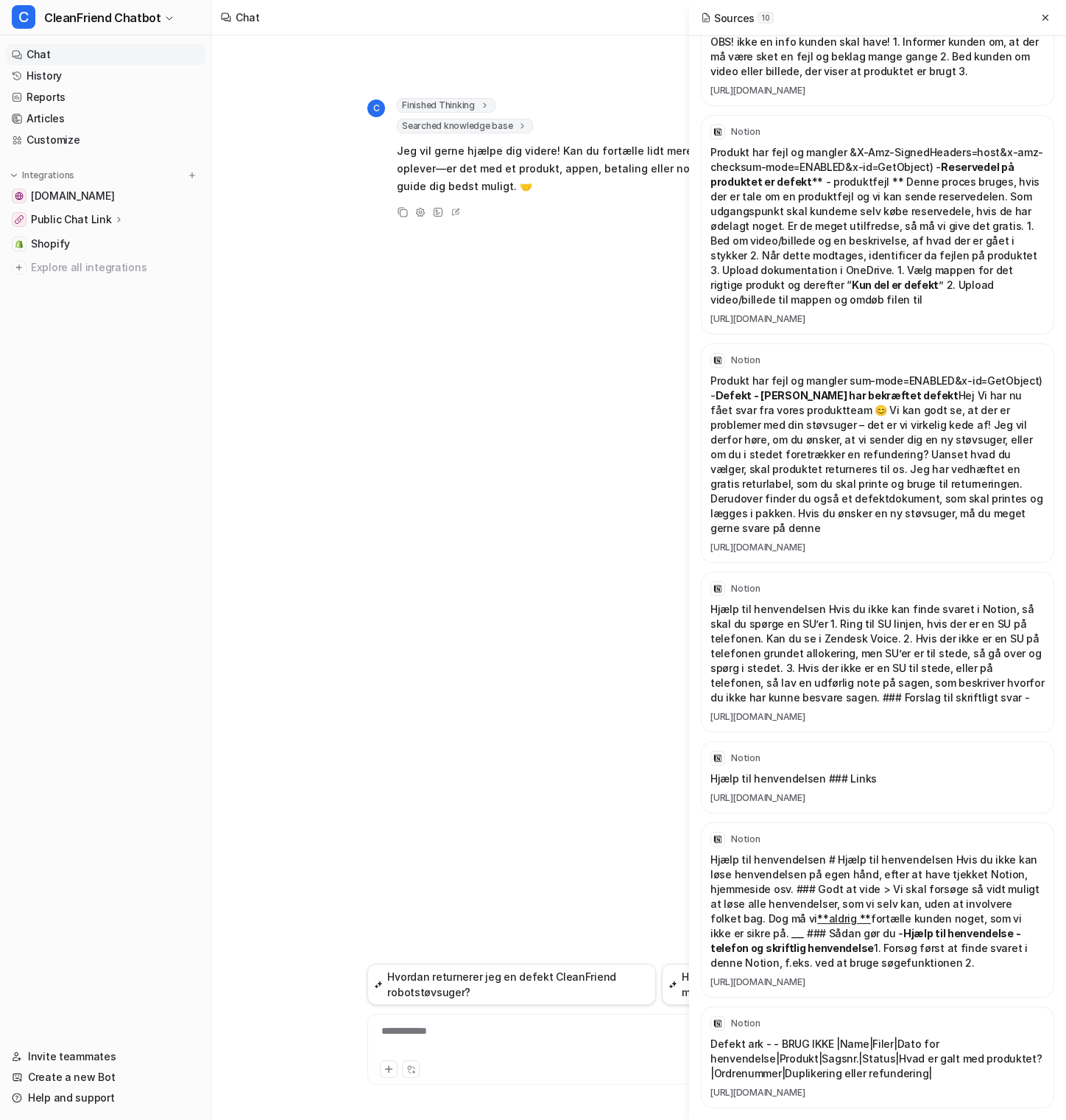
scroll to position [734, 0]
drag, startPoint x: 818, startPoint y: 760, endPoint x: 709, endPoint y: 750, distance: 109.5
click at [709, 750] on div "Notion Hjælp til henvendelsen ### Links [URL][DOMAIN_NAME]" at bounding box center [877, 777] width 353 height 72
copy p "Hjælp til henvendelsen"
click at [1044, 20] on icon at bounding box center [1046, 18] width 10 height 10
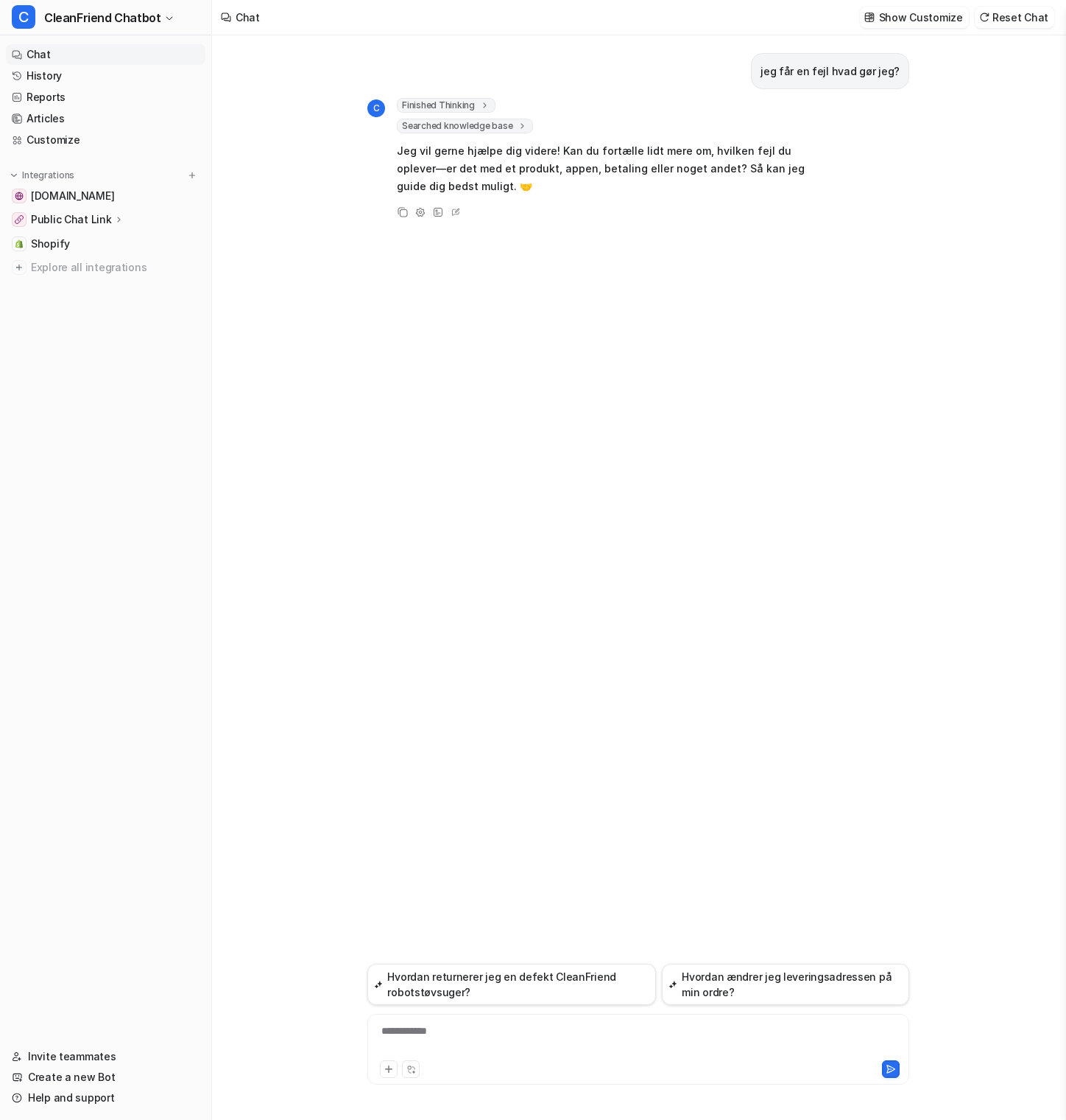
click at [83, 213] on p "Public Chat Link" at bounding box center [71, 219] width 81 height 14
click at [94, 243] on link "Overview" at bounding box center [113, 241] width 184 height 20
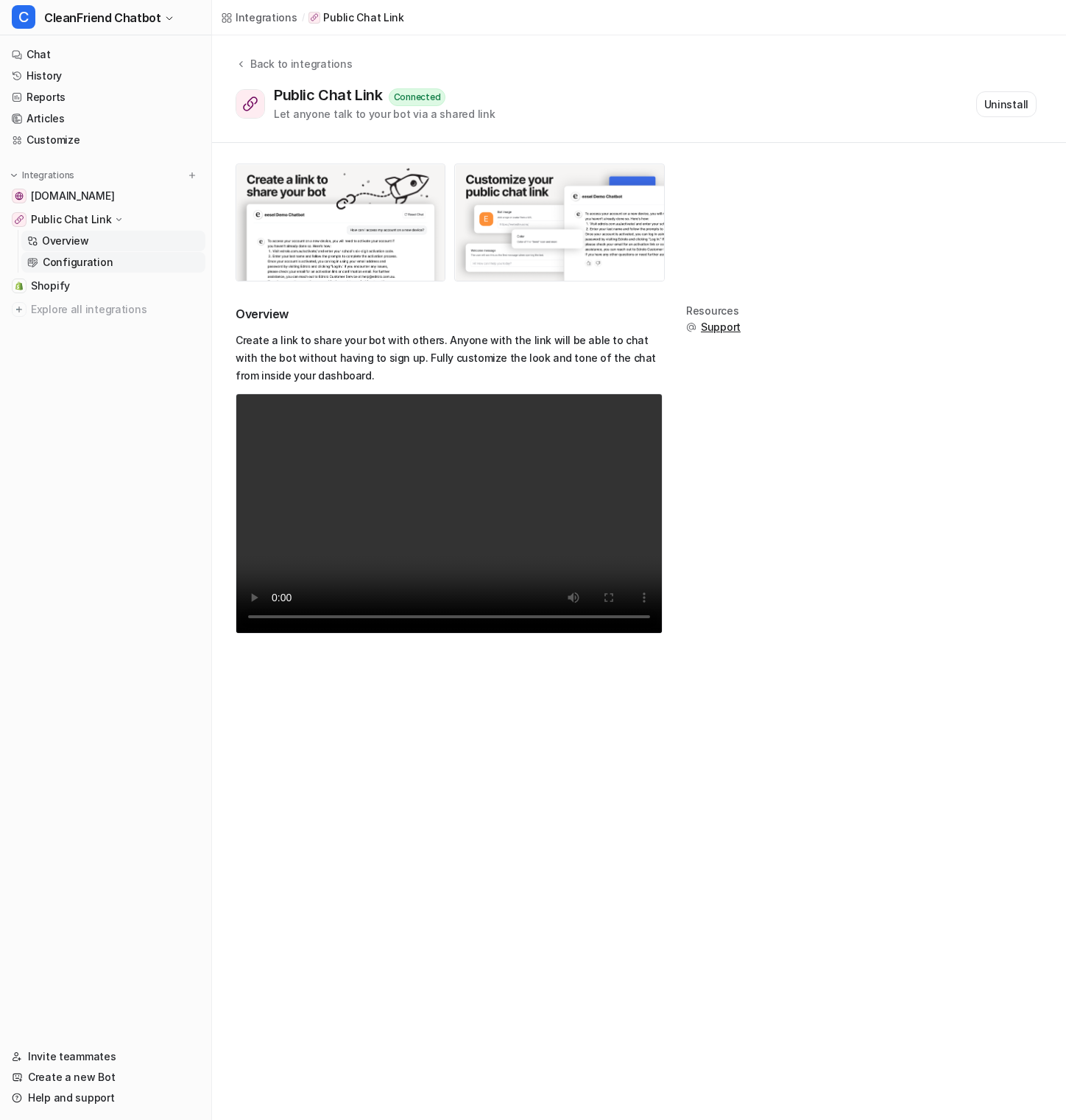
click at [93, 260] on p "Configuration" at bounding box center [77, 261] width 70 height 14
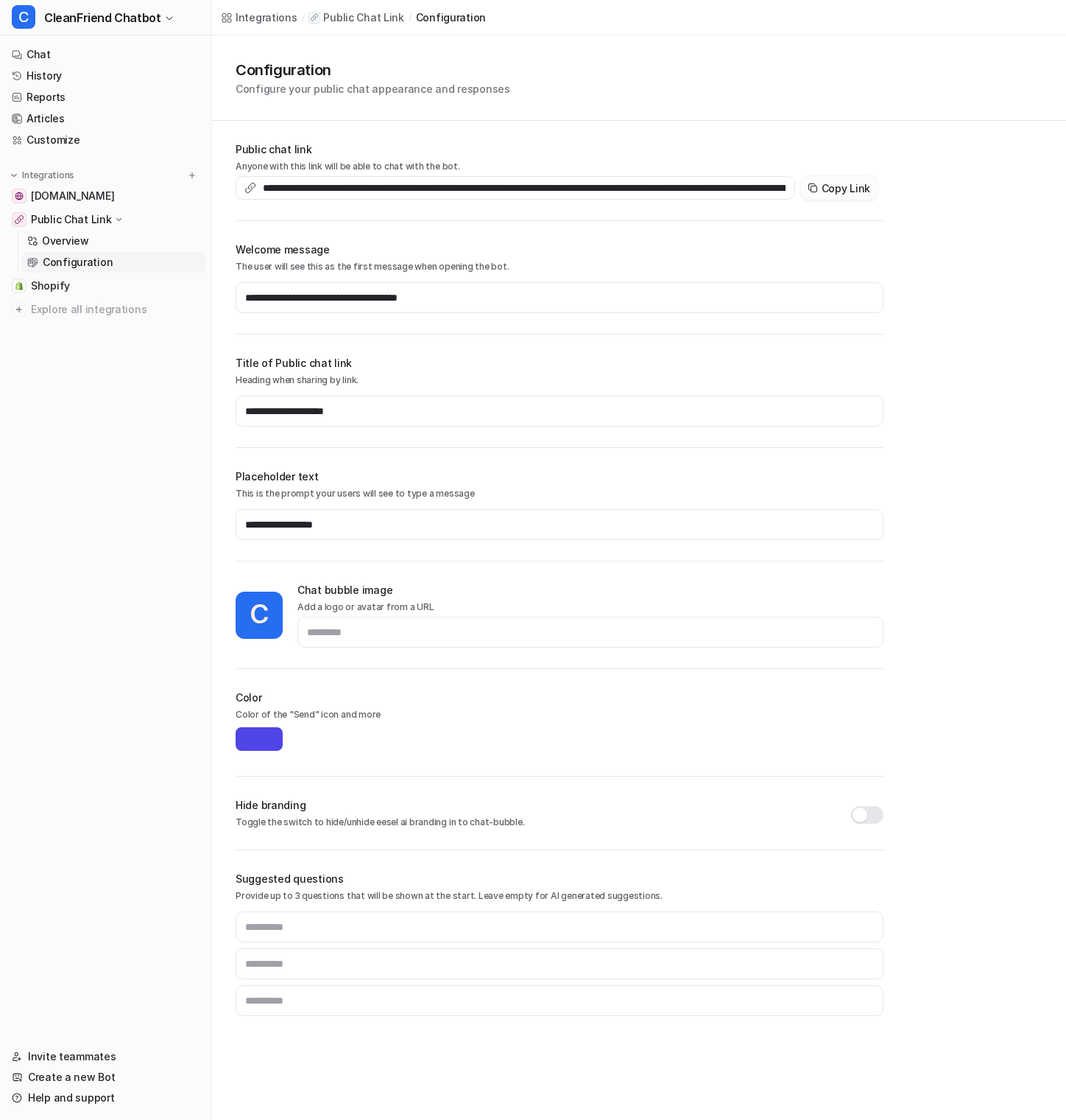
click at [865, 180] on button "Copy Link" at bounding box center [840, 188] width 77 height 24
click at [91, 82] on link "History" at bounding box center [105, 76] width 200 height 20
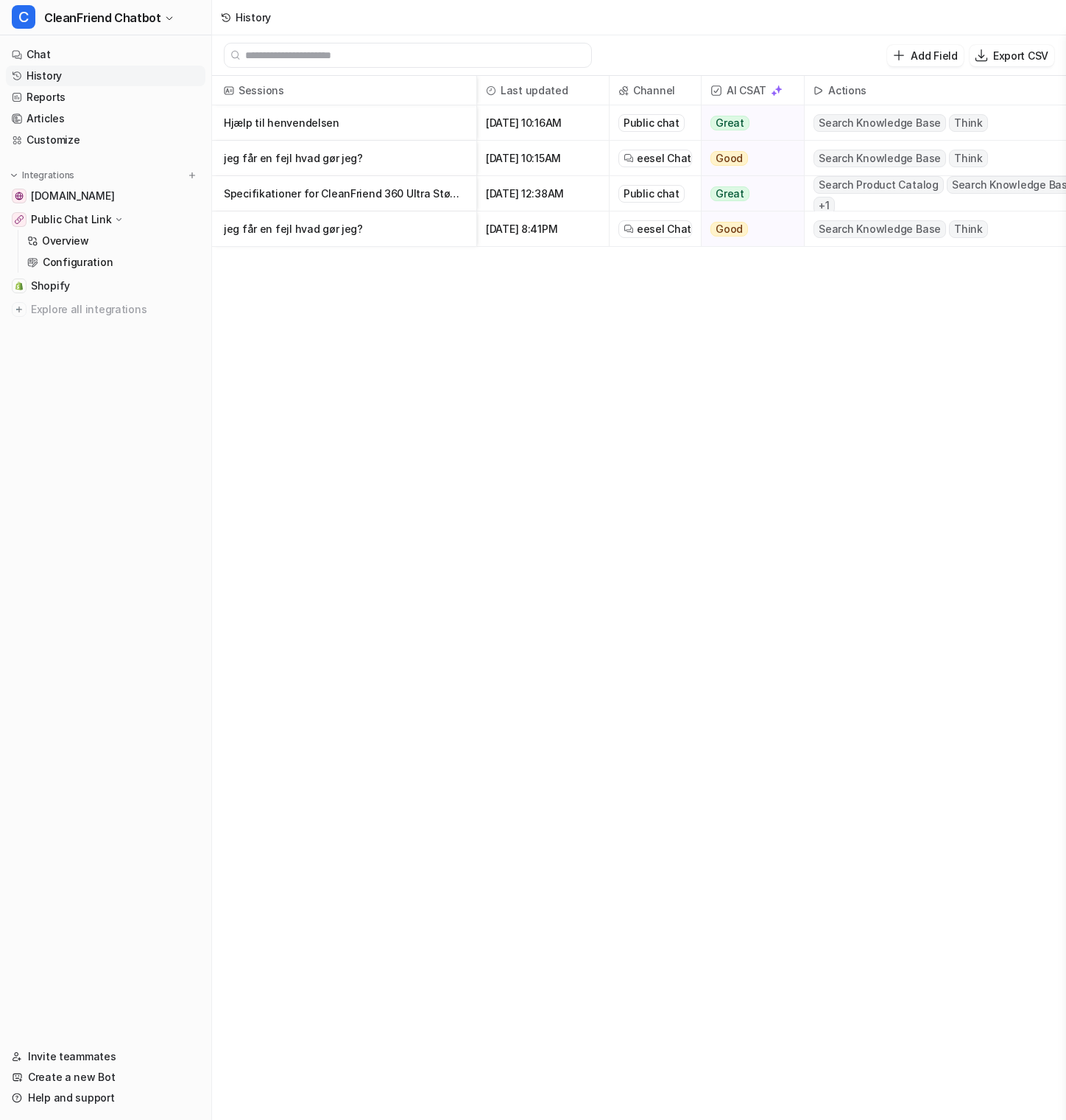
click at [312, 133] on p "Hjælp til henvendelsen" at bounding box center [344, 123] width 241 height 36
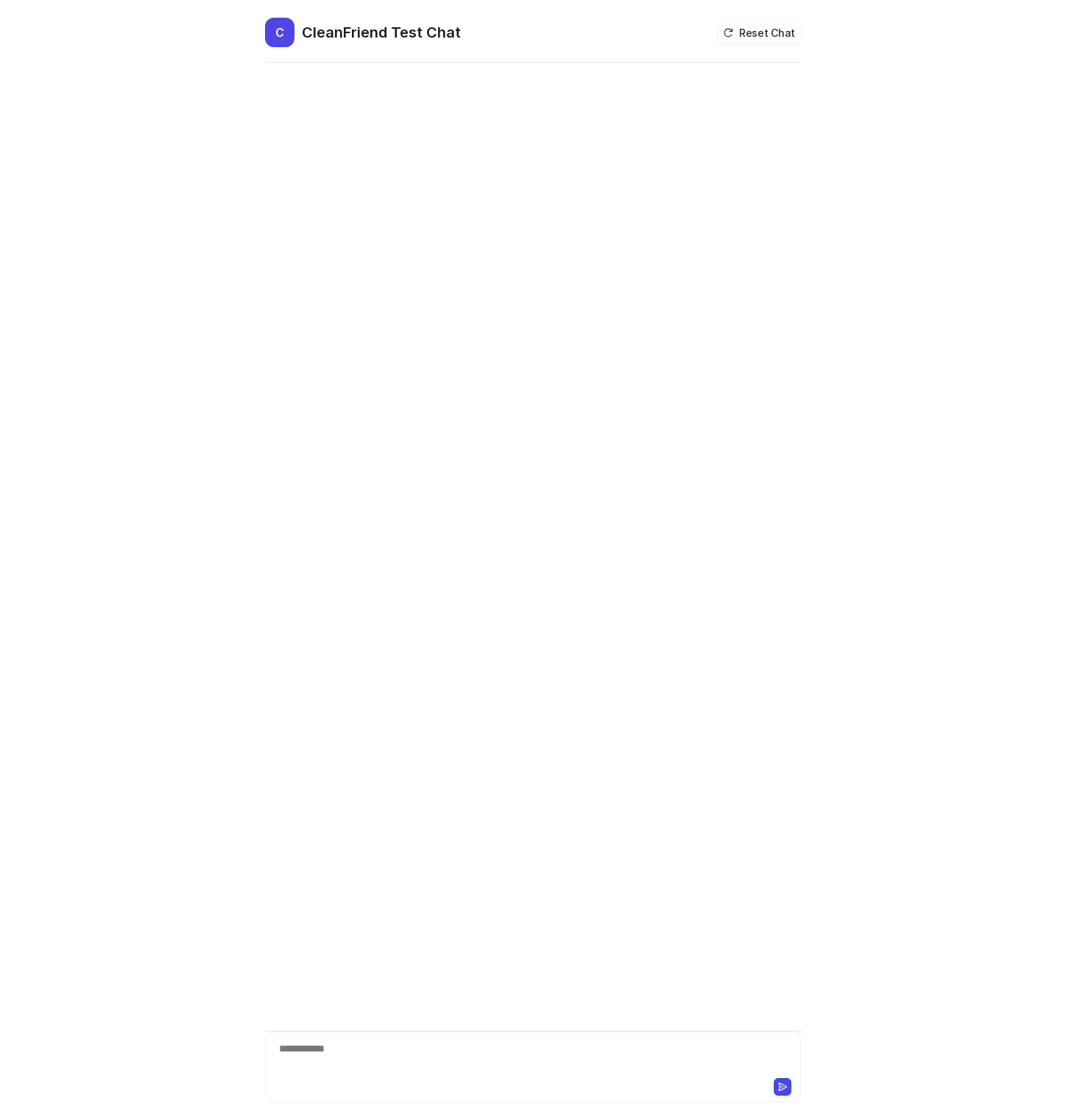
click at [373, 1053] on div "**********" at bounding box center [533, 1058] width 528 height 34
paste div
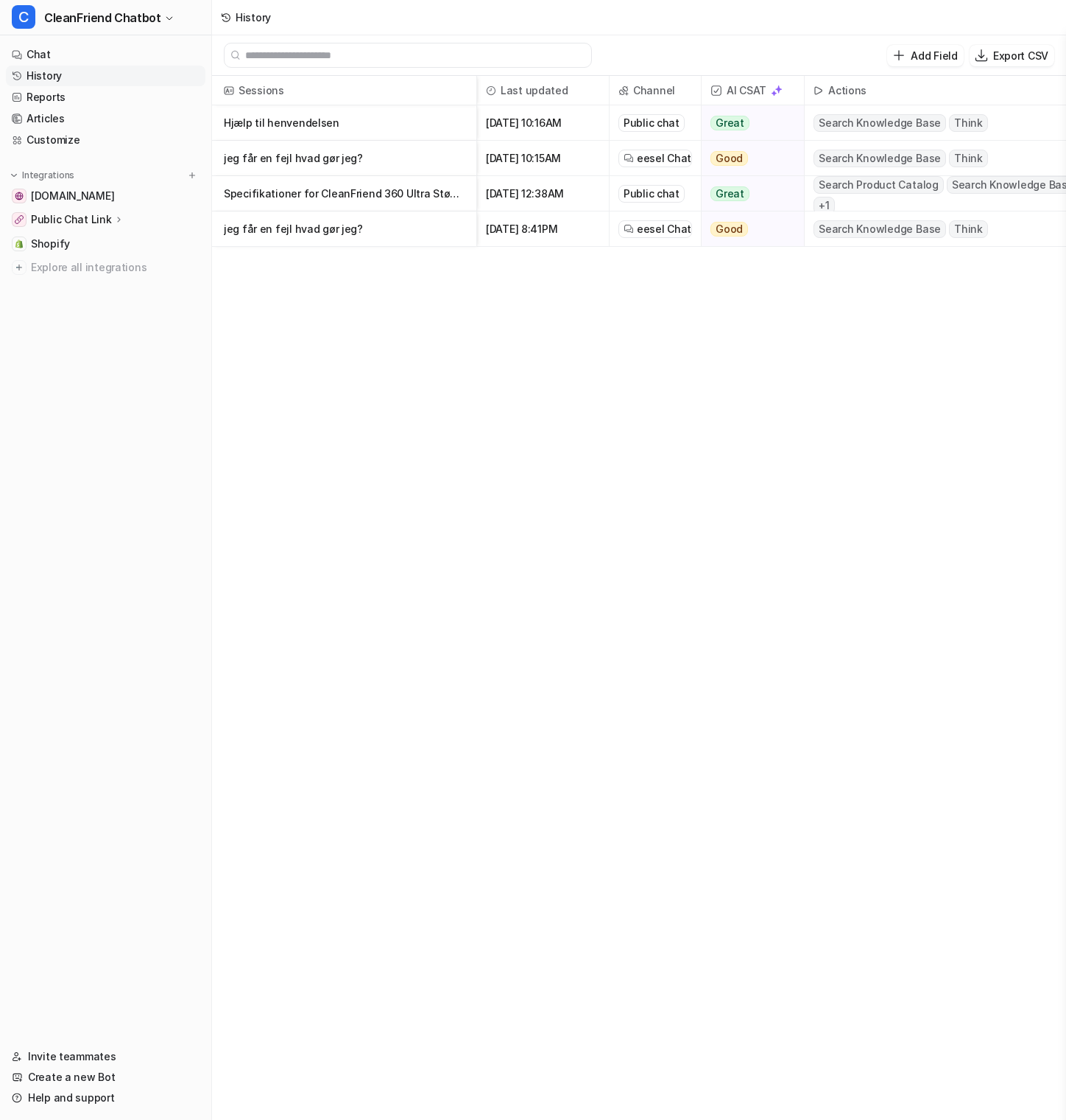
click at [335, 120] on p "Hjælp til henvendelsen" at bounding box center [344, 123] width 241 height 36
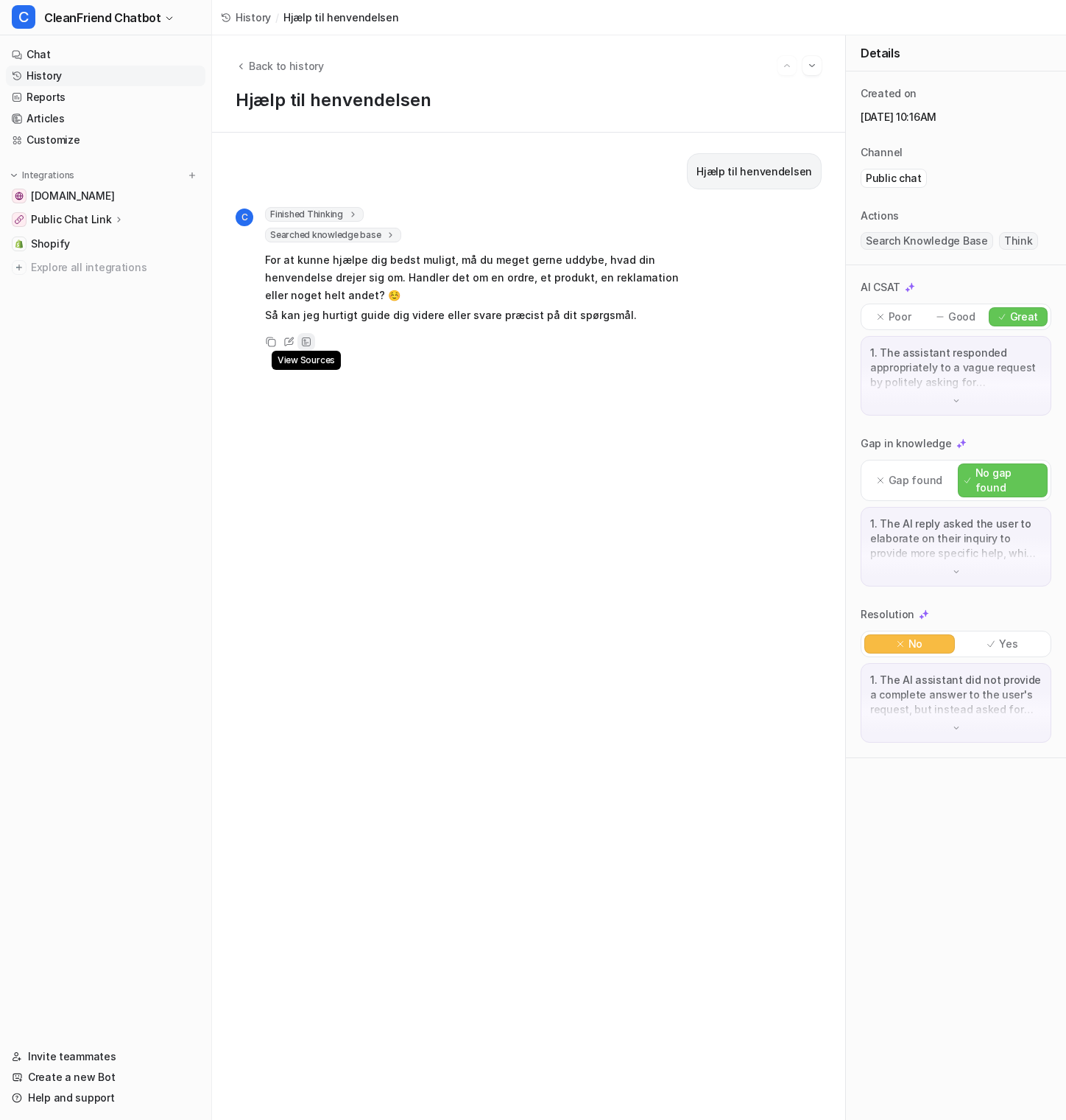
click at [310, 342] on icon at bounding box center [306, 341] width 9 height 9
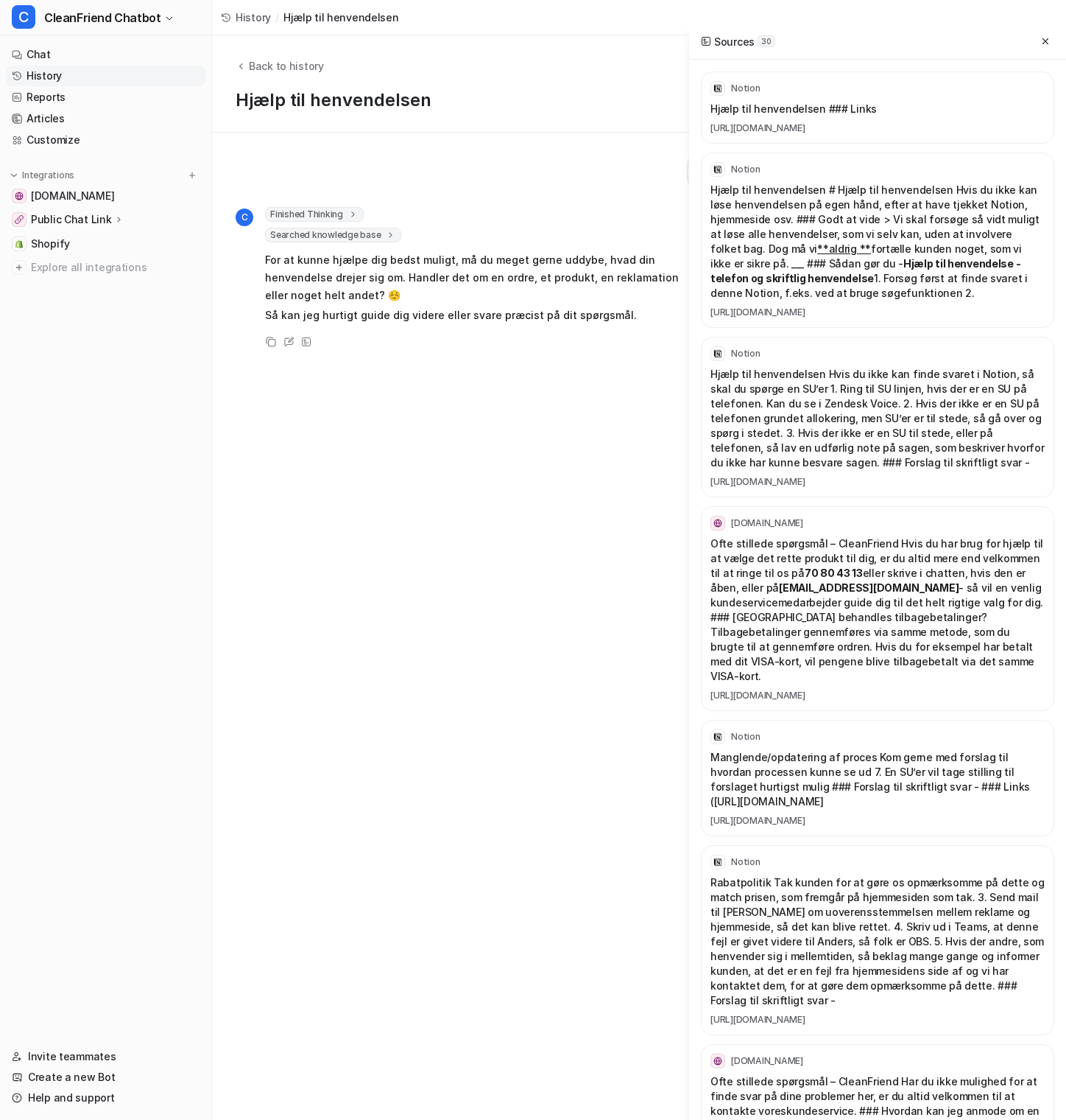
click at [679, 489] on div "Hjælp til henvendelsen C Finished Thinking 1 Brugeren har skrevet en meget kort…" at bounding box center [528, 626] width 586 height 946
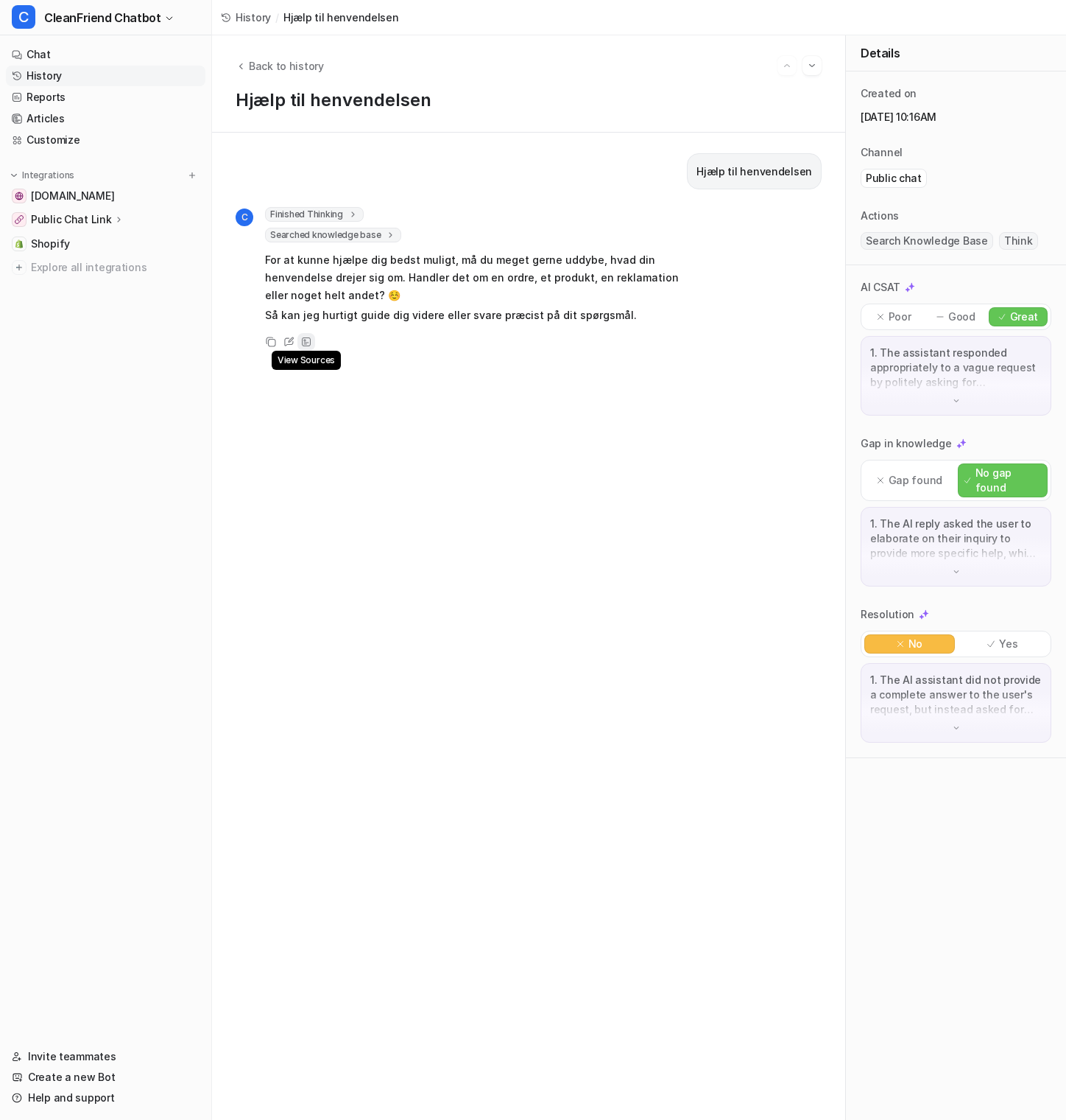
click at [312, 342] on div "View Sources" at bounding box center [306, 341] width 18 height 18
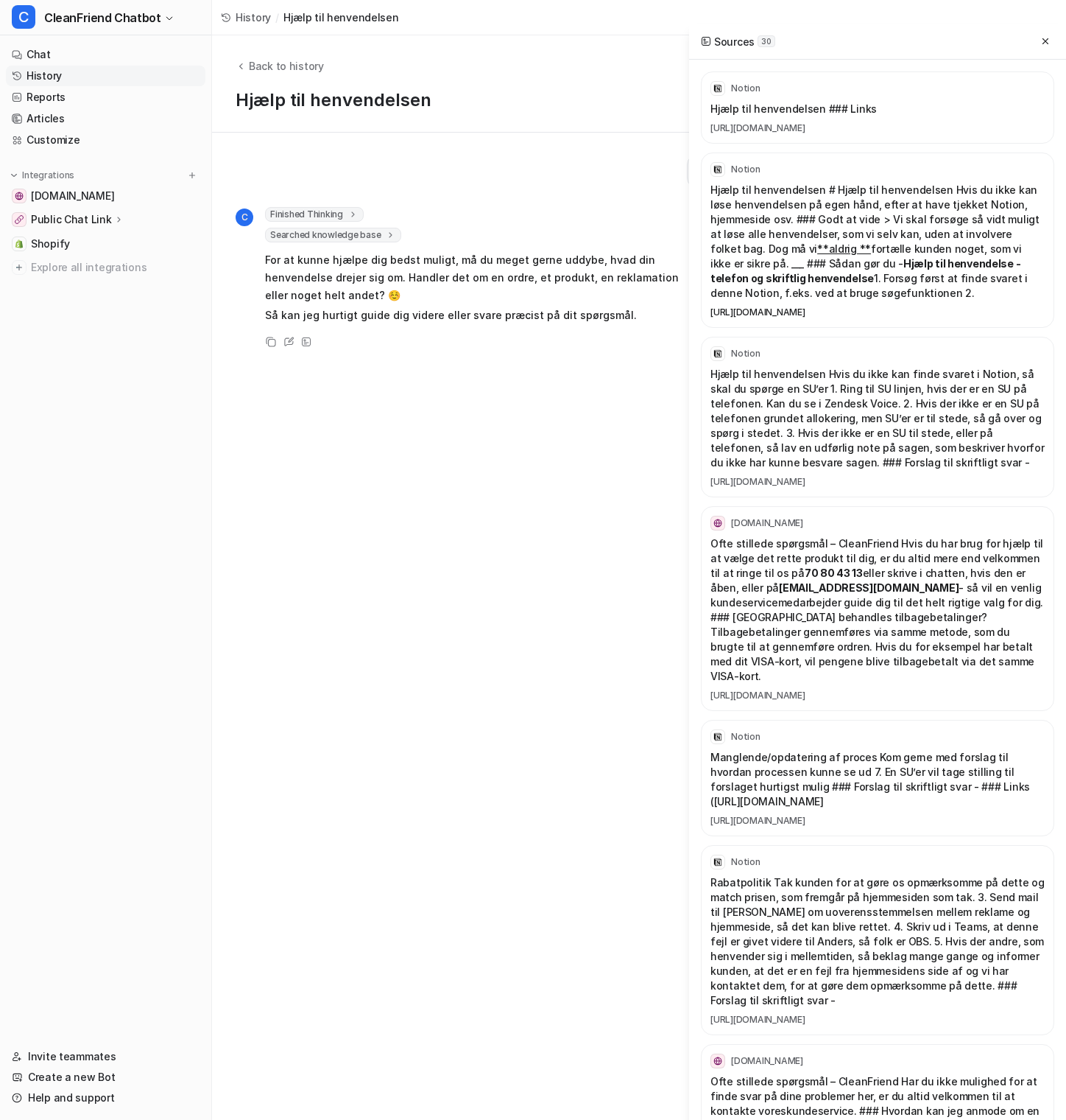
click at [807, 318] on link "[URL][DOMAIN_NAME]" at bounding box center [877, 312] width 334 height 12
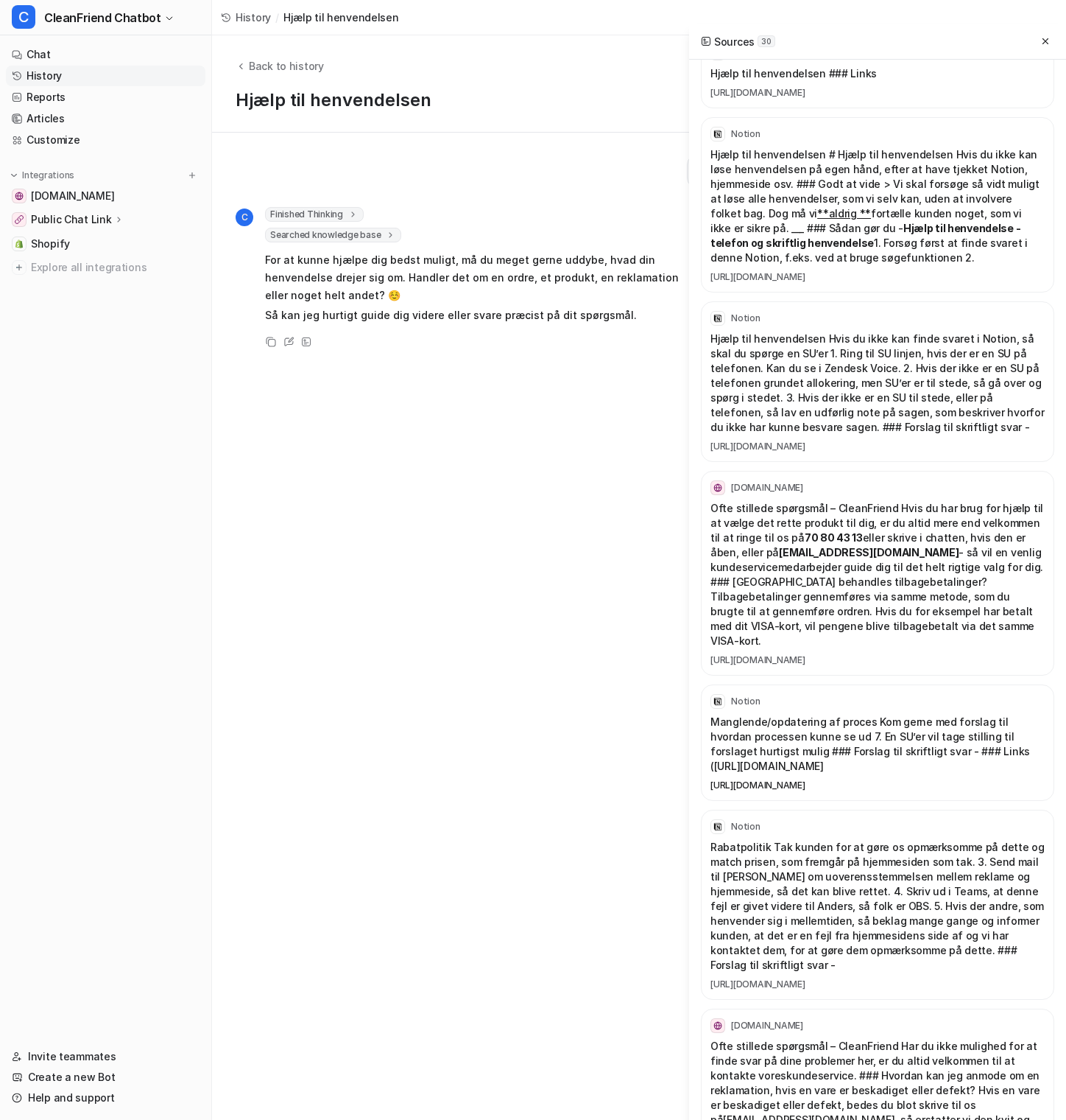
copy link "https://www.notion.so/Manglende-opdatering-af-proces-fffa3ccf415c8129afcef56ed6…"
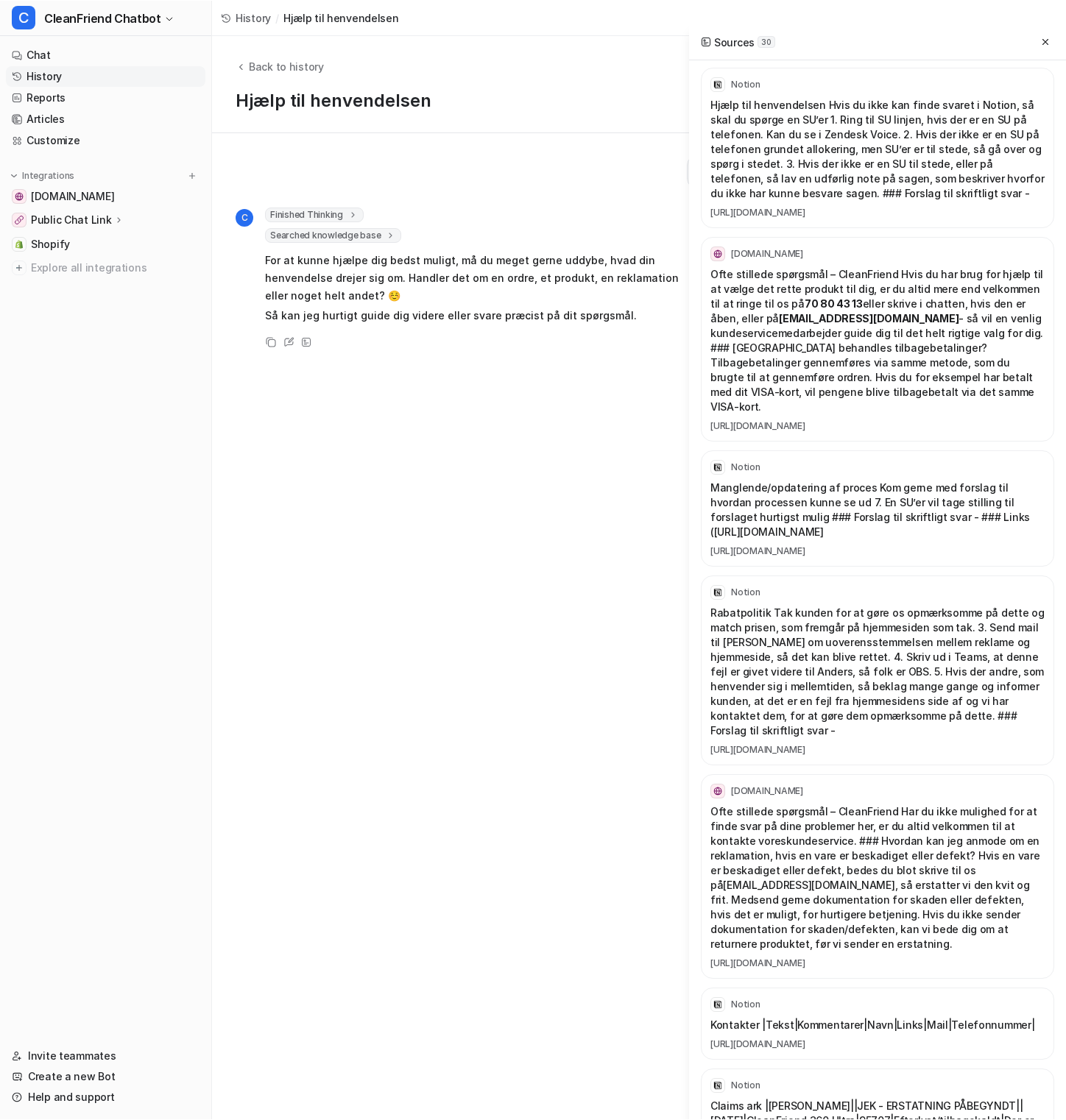
scroll to position [337, 0]
